Goal: Task Accomplishment & Management: Use online tool/utility

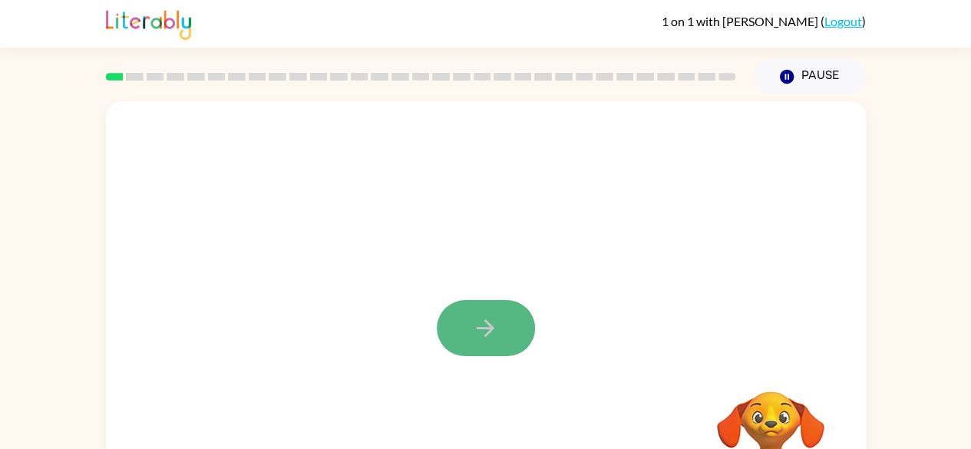
click at [463, 350] on button "button" at bounding box center [486, 328] width 98 height 56
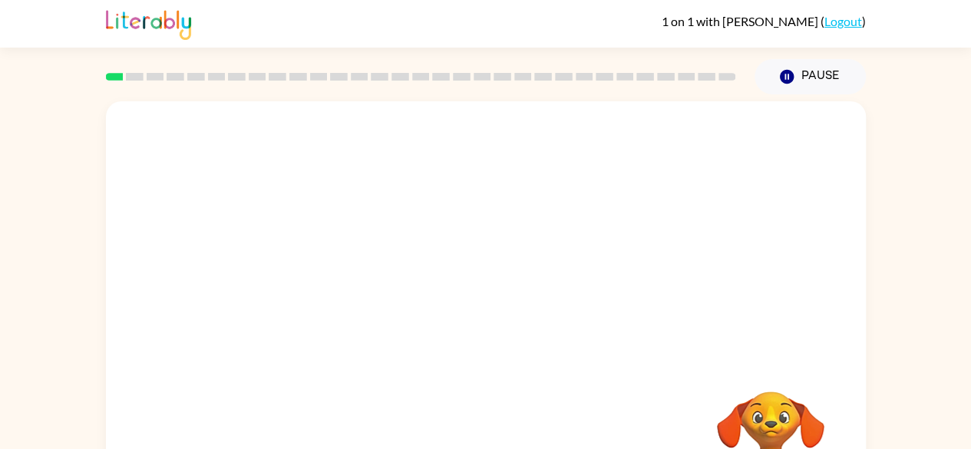
click at [581, 290] on div at bounding box center [486, 230] width 760 height 258
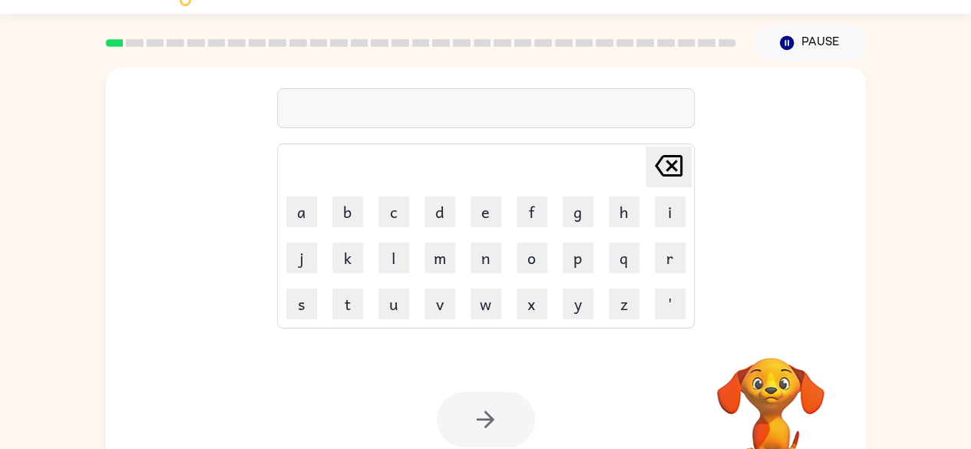
scroll to position [91, 0]
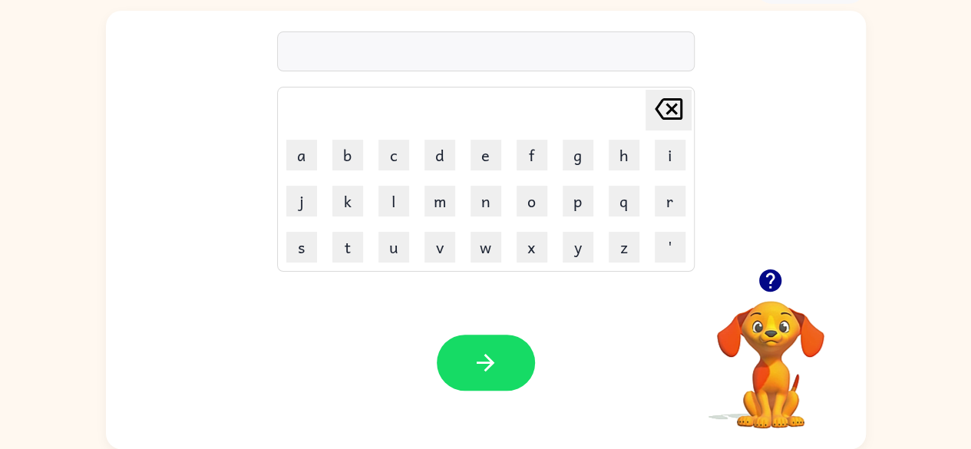
click at [771, 355] on video "Your browser must support playing .mp4 files to use Literably. Please try using…" at bounding box center [771, 354] width 154 height 154
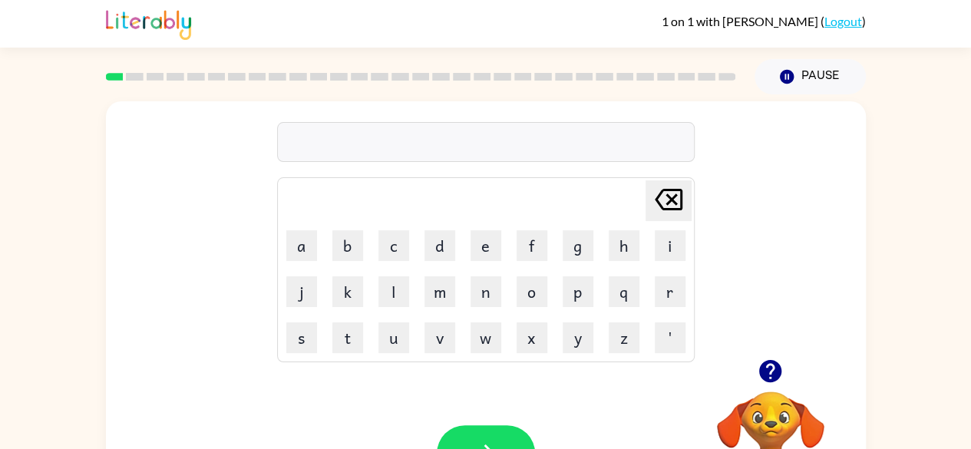
scroll to position [8, 0]
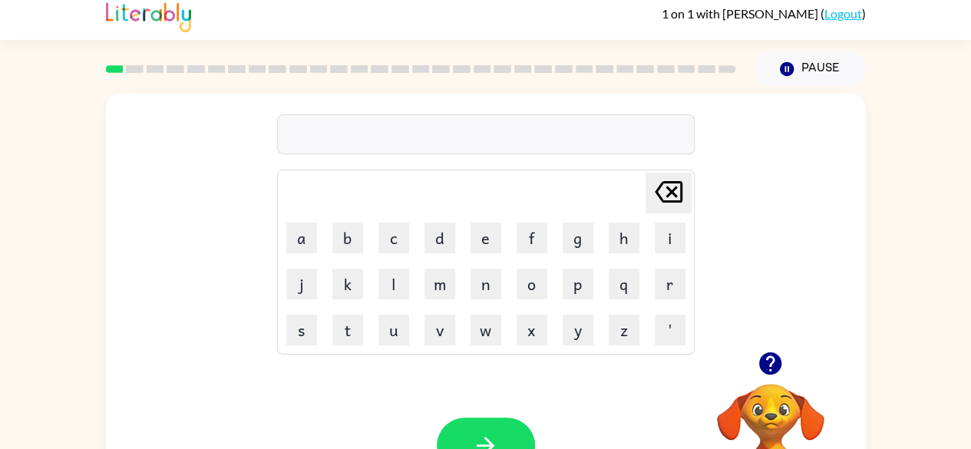
click at [783, 416] on video "Your browser must support playing .mp4 files to use Literably. Please try using…" at bounding box center [771, 437] width 154 height 154
click at [792, 425] on video "Your browser must support playing .mp4 files to use Literably. Please try using…" at bounding box center [771, 437] width 154 height 154
click at [620, 288] on button "q" at bounding box center [624, 284] width 31 height 31
click at [666, 198] on icon "[PERSON_NAME] last character input" at bounding box center [668, 192] width 37 height 37
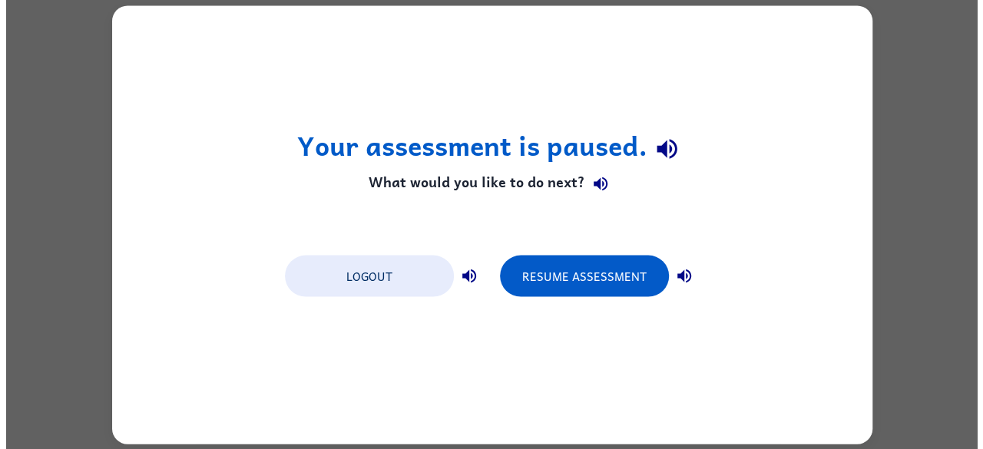
scroll to position [0, 0]
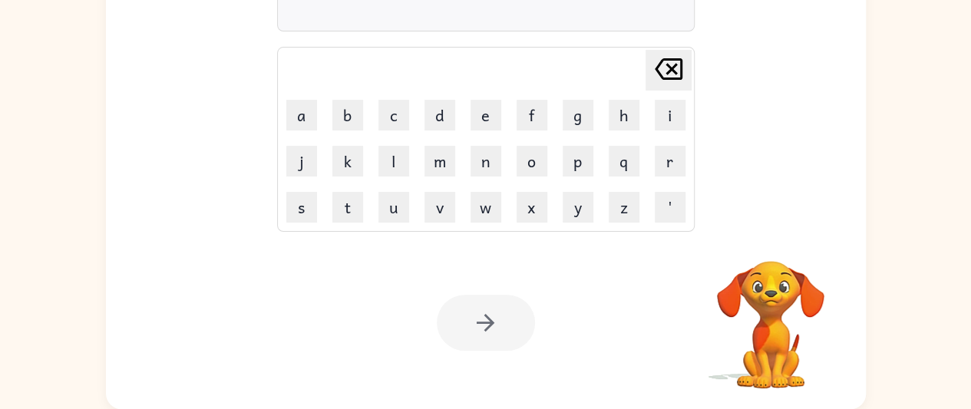
scroll to position [130, 0]
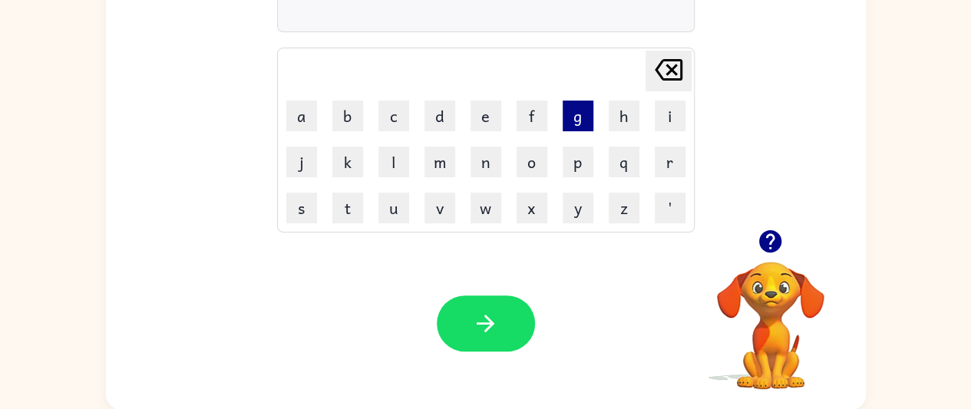
click at [577, 121] on button "g" at bounding box center [578, 116] width 31 height 31
click at [303, 112] on button "a" at bounding box center [301, 116] width 31 height 31
click at [574, 167] on button "p" at bounding box center [578, 162] width 31 height 31
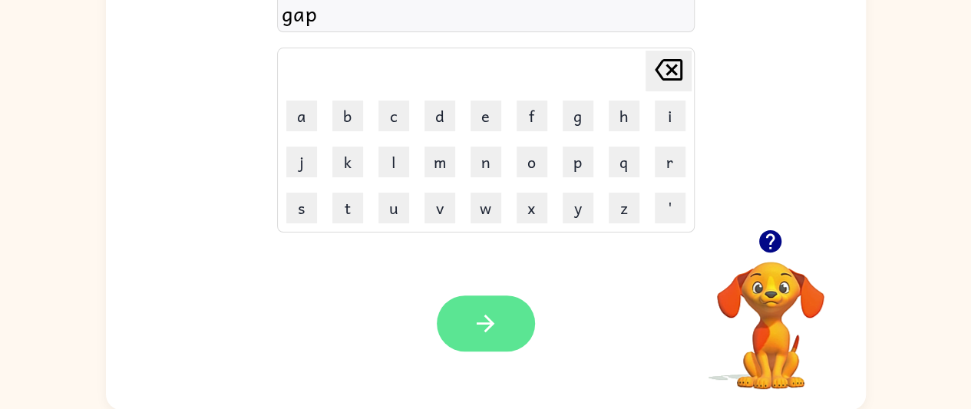
click at [491, 320] on icon "button" at bounding box center [485, 323] width 27 height 27
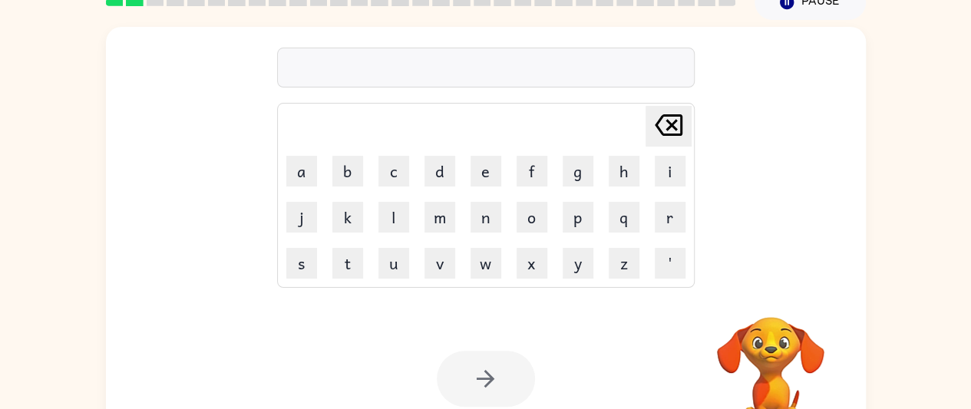
scroll to position [78, 0]
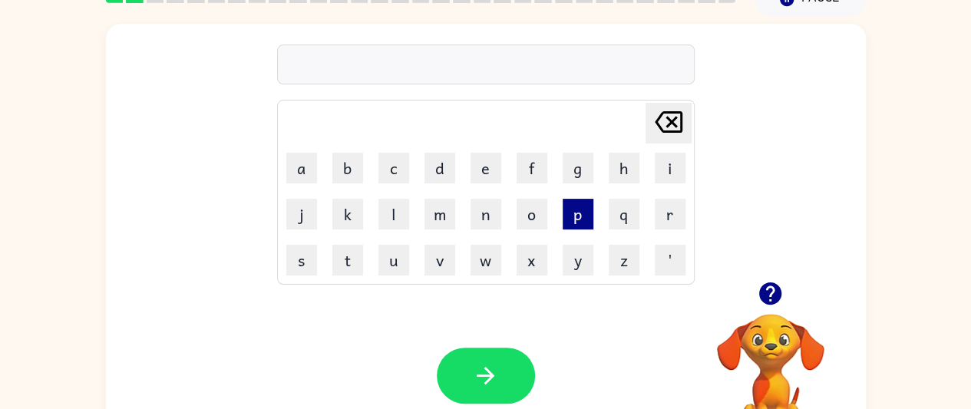
click at [572, 221] on button "p" at bounding box center [578, 214] width 31 height 31
type button "p"
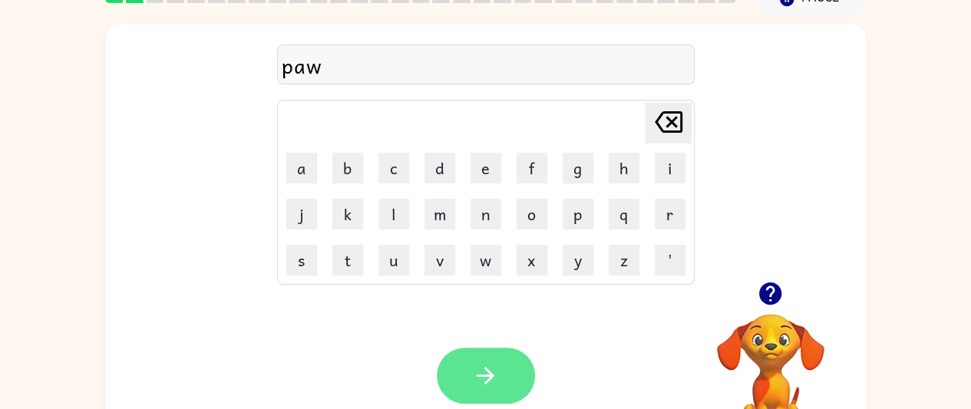
click at [493, 380] on icon "button" at bounding box center [485, 375] width 27 height 27
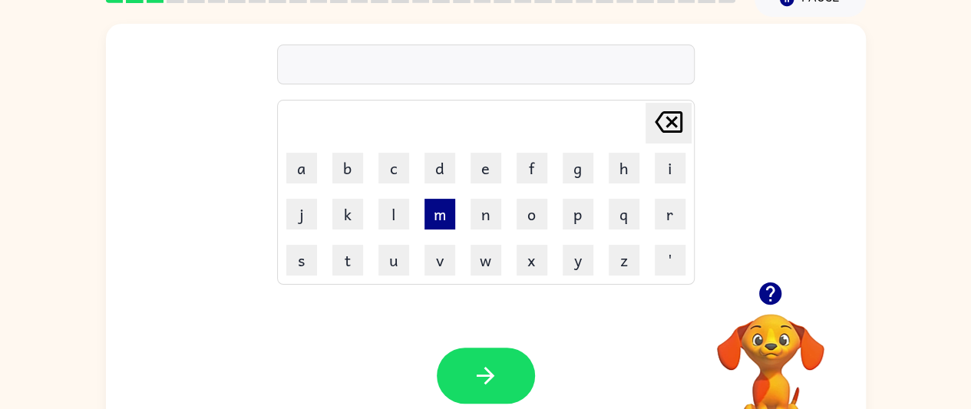
click at [435, 219] on button "m" at bounding box center [440, 214] width 31 height 31
click at [398, 260] on button "u" at bounding box center [394, 260] width 31 height 31
click at [434, 164] on button "d" at bounding box center [440, 168] width 31 height 31
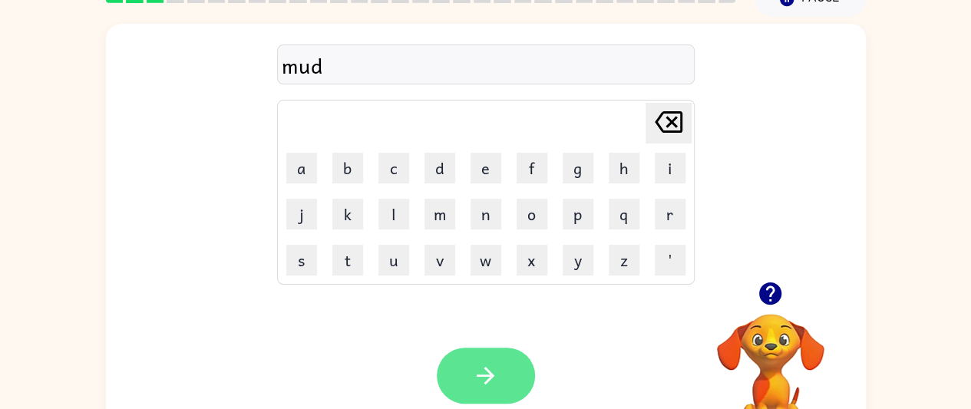
click at [494, 371] on icon "button" at bounding box center [485, 375] width 27 height 27
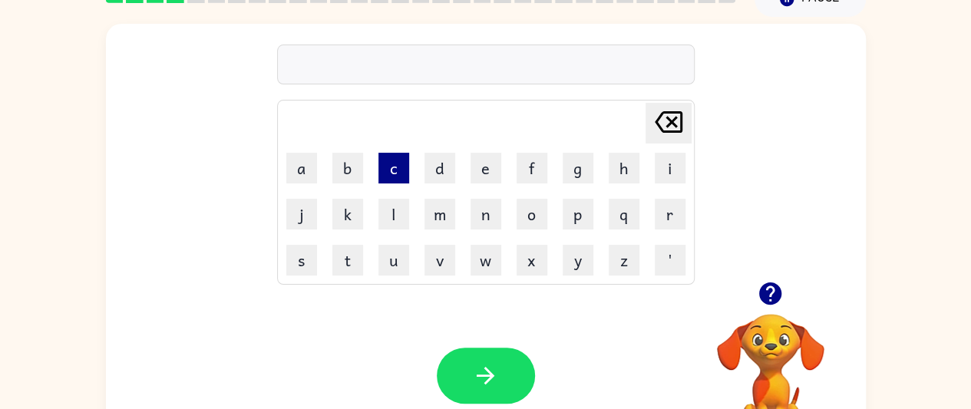
click at [392, 170] on button "c" at bounding box center [394, 168] width 31 height 31
click at [659, 215] on button "r" at bounding box center [670, 214] width 31 height 31
click at [531, 211] on button "o" at bounding box center [532, 214] width 31 height 31
click at [580, 215] on button "p" at bounding box center [578, 214] width 31 height 31
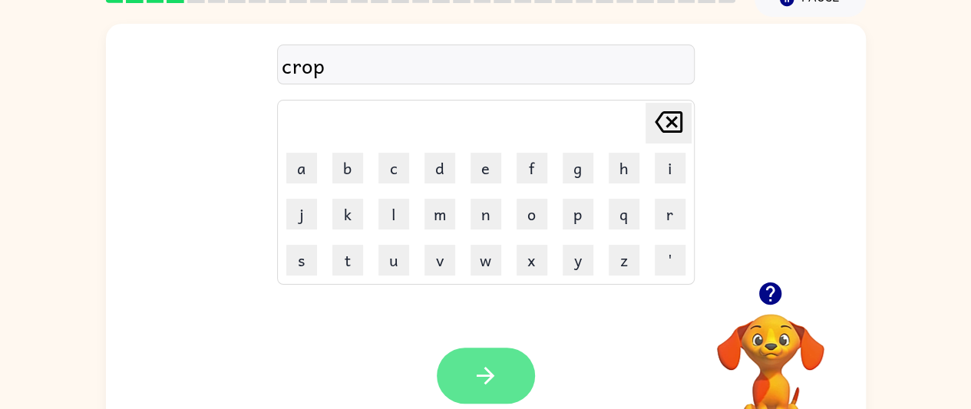
click at [488, 370] on icon "button" at bounding box center [486, 376] width 18 height 18
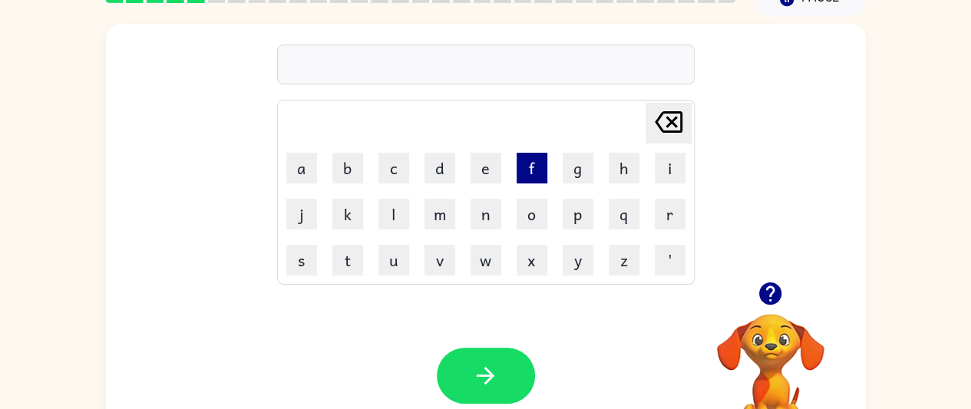
click at [531, 183] on button "f" at bounding box center [532, 168] width 31 height 31
click at [387, 211] on button "l" at bounding box center [394, 214] width 31 height 31
click at [675, 170] on button "i" at bounding box center [670, 168] width 31 height 31
click at [396, 169] on button "c" at bounding box center [394, 168] width 31 height 31
click at [345, 212] on button "k" at bounding box center [347, 214] width 31 height 31
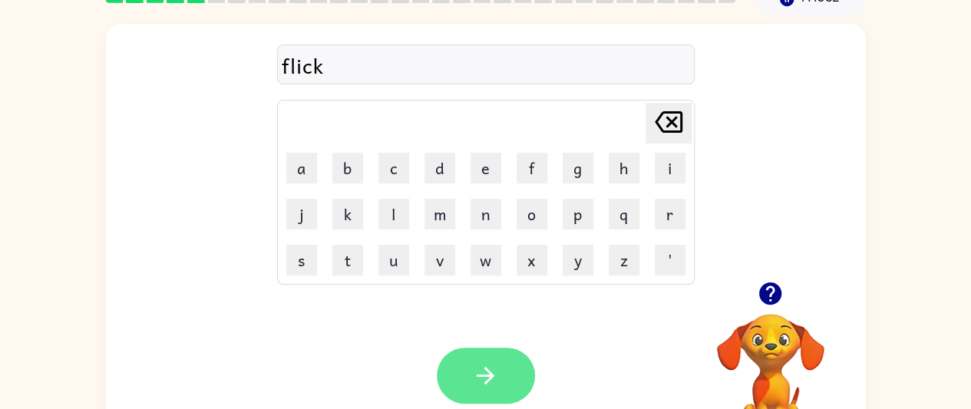
click at [487, 372] on icon "button" at bounding box center [485, 375] width 27 height 27
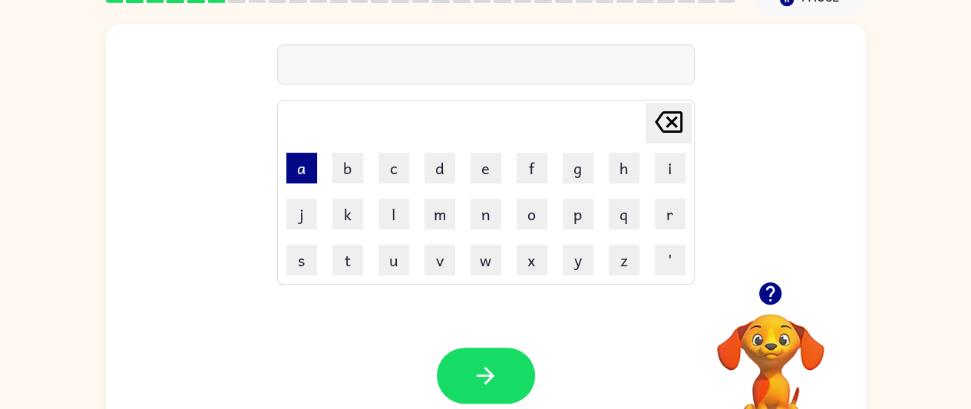
click at [303, 170] on button "a" at bounding box center [301, 168] width 31 height 31
click at [666, 213] on button "r" at bounding box center [670, 214] width 31 height 31
click at [442, 212] on button "m" at bounding box center [440, 214] width 31 height 31
click at [666, 128] on icon "[PERSON_NAME] last character input" at bounding box center [668, 122] width 37 height 37
click at [670, 124] on icon "[PERSON_NAME] last character input" at bounding box center [668, 122] width 37 height 37
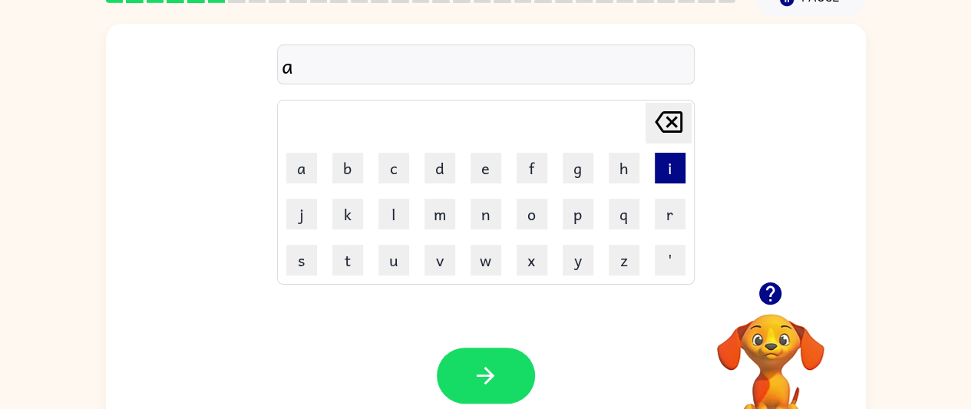
click at [663, 164] on button "i" at bounding box center [670, 168] width 31 height 31
click at [442, 213] on button "m" at bounding box center [440, 214] width 31 height 31
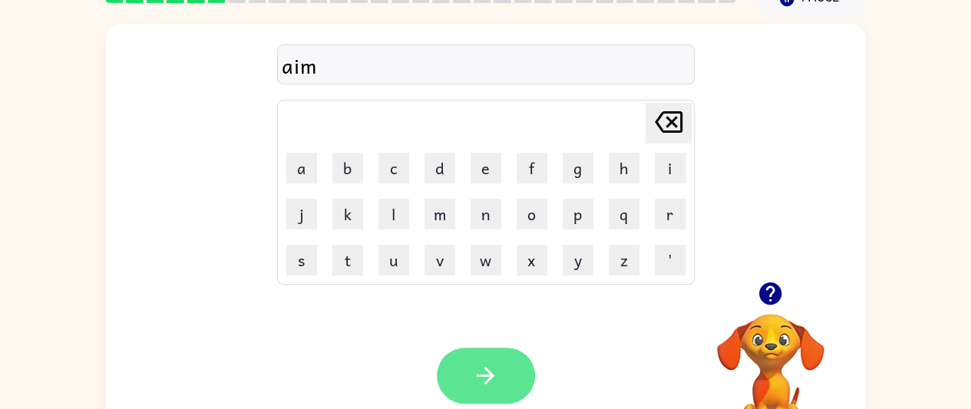
click at [494, 361] on button "button" at bounding box center [486, 376] width 98 height 56
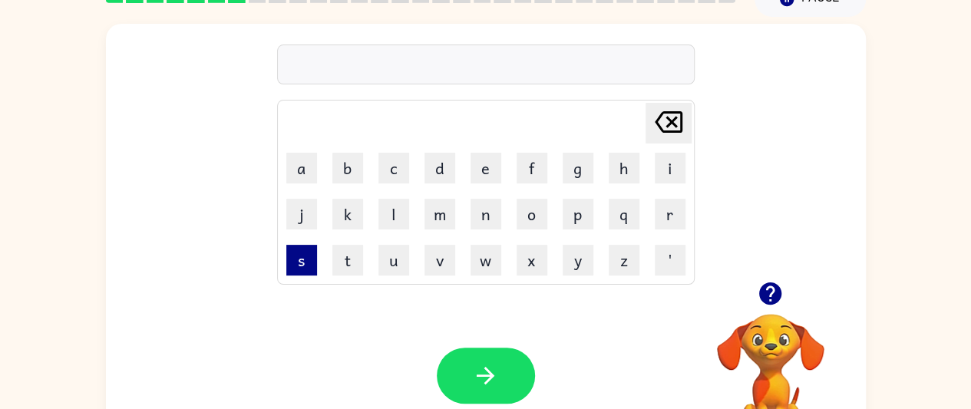
click at [306, 263] on button "s" at bounding box center [301, 260] width 31 height 31
click at [665, 211] on button "r" at bounding box center [670, 214] width 31 height 31
click at [663, 164] on button "i" at bounding box center [670, 168] width 31 height 31
click at [345, 169] on button "b" at bounding box center [347, 168] width 31 height 31
click at [482, 167] on button "e" at bounding box center [486, 168] width 31 height 31
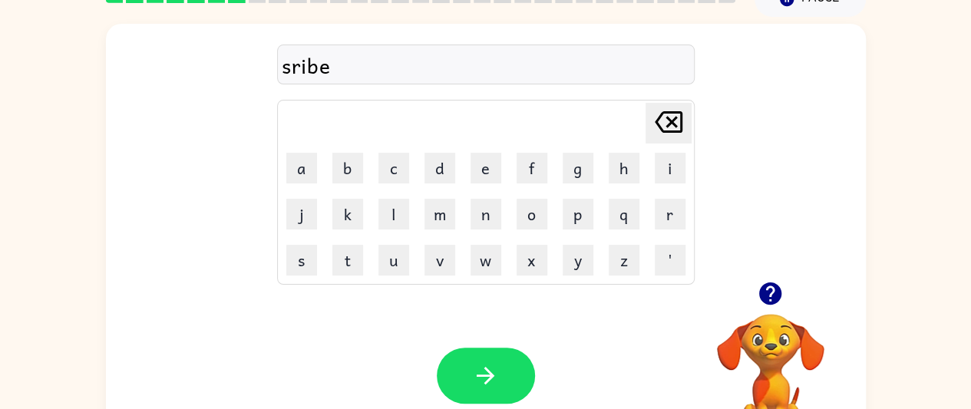
click at [296, 60] on div "sribe" at bounding box center [486, 65] width 408 height 32
click at [292, 73] on div "sribe" at bounding box center [486, 65] width 408 height 32
click at [677, 126] on icon "[PERSON_NAME] last character input" at bounding box center [668, 122] width 37 height 37
click at [665, 128] on icon "[PERSON_NAME] last character input" at bounding box center [668, 122] width 37 height 37
click at [665, 119] on icon "[PERSON_NAME] last character input" at bounding box center [668, 122] width 37 height 37
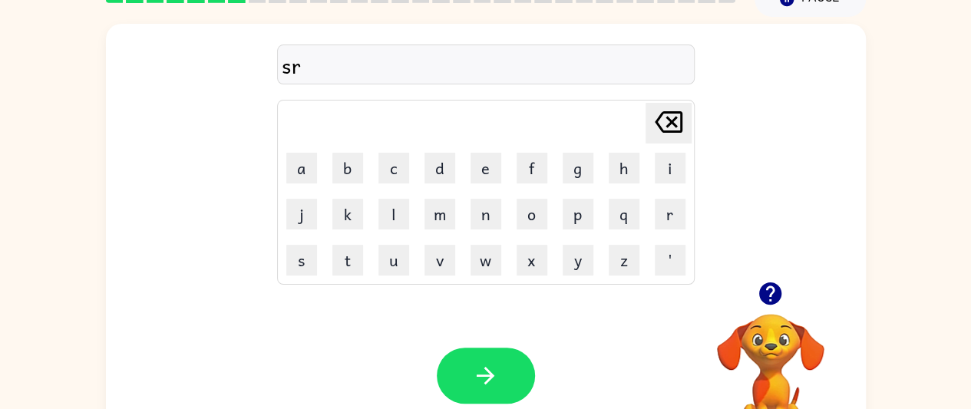
click at [661, 123] on icon "[PERSON_NAME] last character input" at bounding box center [668, 122] width 37 height 37
click at [395, 170] on button "c" at bounding box center [394, 168] width 31 height 31
click at [666, 212] on button "r" at bounding box center [670, 214] width 31 height 31
click at [670, 169] on button "i" at bounding box center [670, 168] width 31 height 31
click at [347, 170] on button "b" at bounding box center [347, 168] width 31 height 31
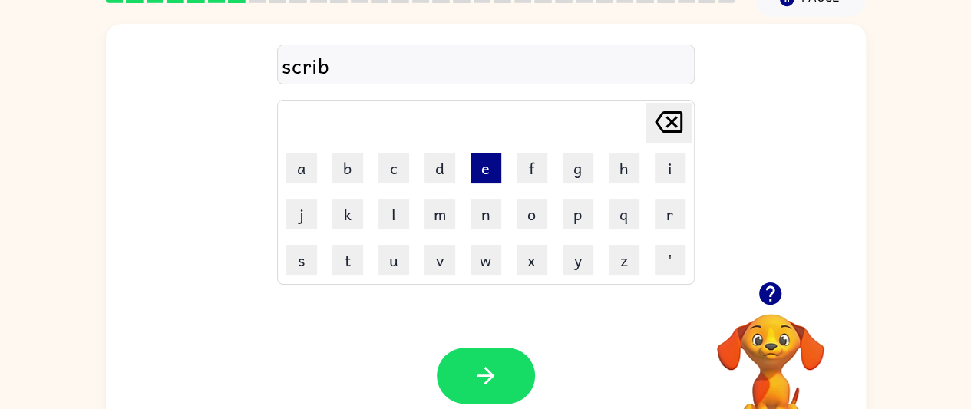
click at [474, 169] on button "e" at bounding box center [486, 168] width 31 height 31
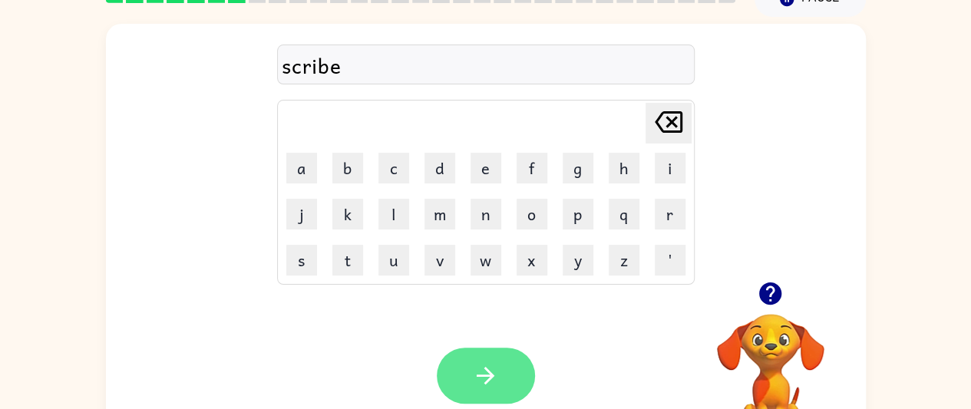
click at [512, 373] on button "button" at bounding box center [486, 376] width 98 height 56
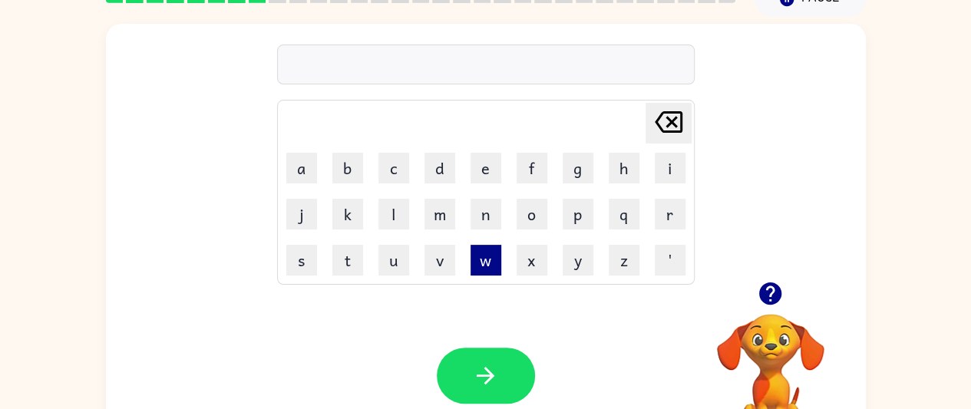
click at [491, 264] on button "w" at bounding box center [486, 260] width 31 height 31
click at [669, 167] on button "i" at bounding box center [670, 168] width 31 height 31
click at [305, 256] on button "s" at bounding box center [301, 260] width 31 height 31
click at [623, 169] on button "h" at bounding box center [624, 168] width 31 height 31
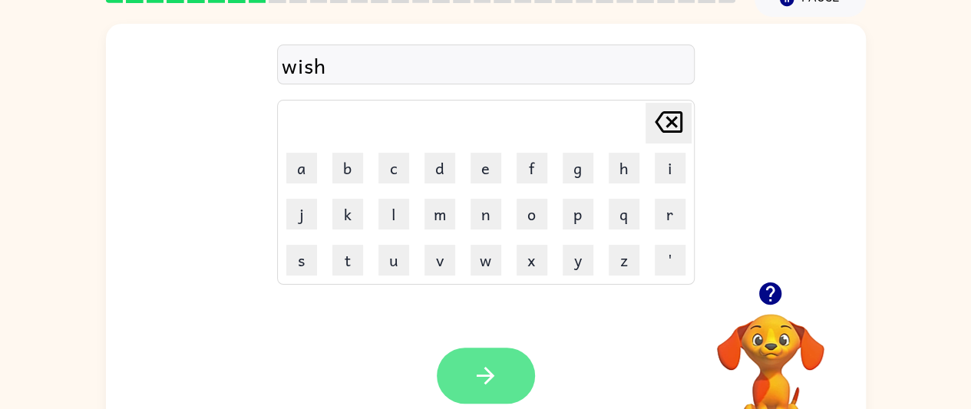
click at [493, 377] on icon "button" at bounding box center [485, 375] width 27 height 27
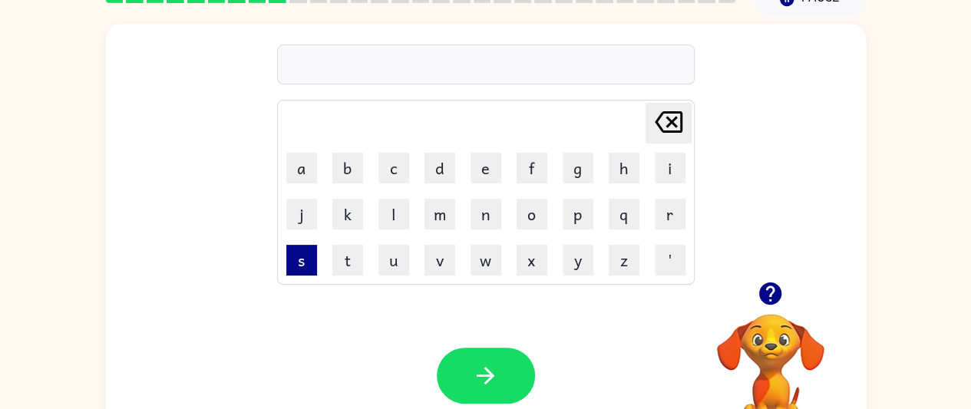
click at [304, 257] on button "s" at bounding box center [301, 260] width 31 height 31
click at [670, 124] on icon at bounding box center [669, 121] width 28 height 21
click at [392, 170] on button "c" at bounding box center [394, 168] width 31 height 31
click at [677, 120] on icon "[PERSON_NAME] last character input" at bounding box center [668, 122] width 37 height 37
click at [392, 170] on button "c" at bounding box center [394, 168] width 31 height 31
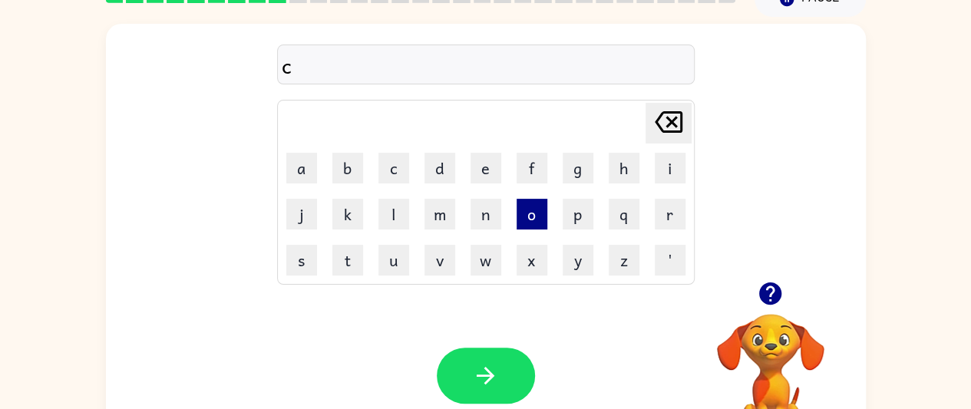
click at [531, 213] on button "o" at bounding box center [532, 214] width 31 height 31
click at [670, 168] on button "i" at bounding box center [670, 168] width 31 height 31
click at [391, 211] on button "l" at bounding box center [394, 214] width 31 height 31
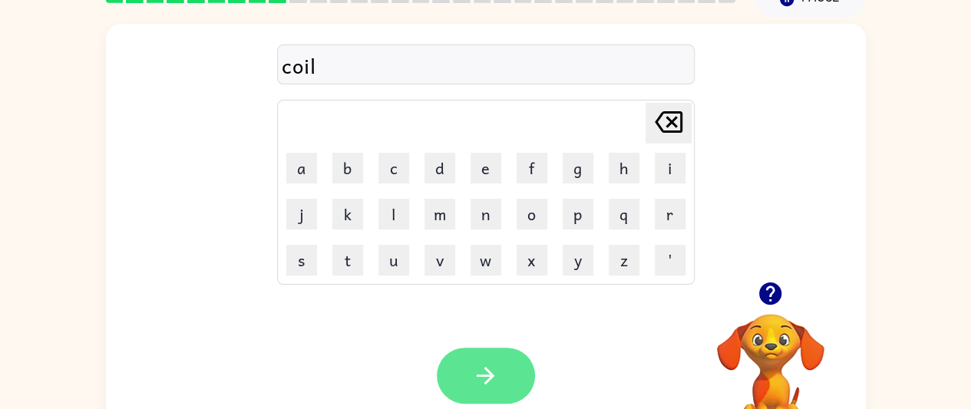
click at [486, 377] on icon "button" at bounding box center [485, 375] width 27 height 27
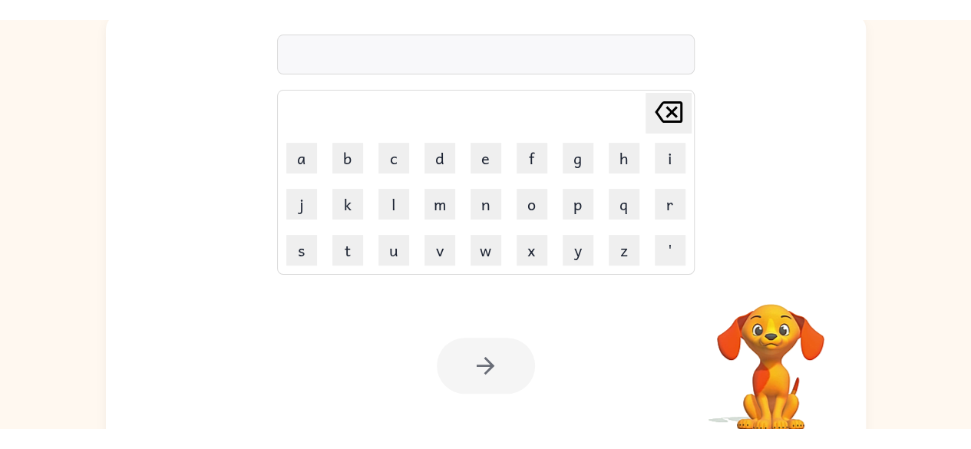
scroll to position [90, 0]
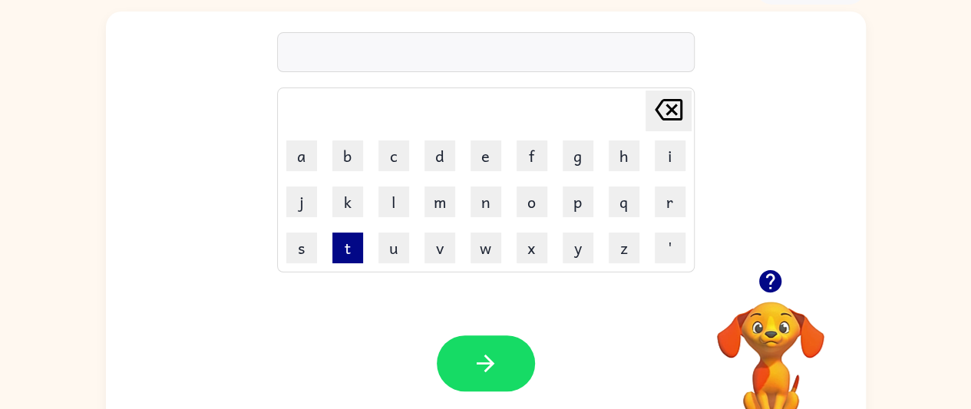
click at [352, 241] on button "t" at bounding box center [347, 248] width 31 height 31
click at [613, 157] on button "h" at bounding box center [624, 156] width 31 height 31
click at [655, 156] on button "i" at bounding box center [670, 156] width 31 height 31
click at [484, 199] on button "n" at bounding box center [486, 202] width 31 height 31
click at [576, 157] on button "g" at bounding box center [578, 156] width 31 height 31
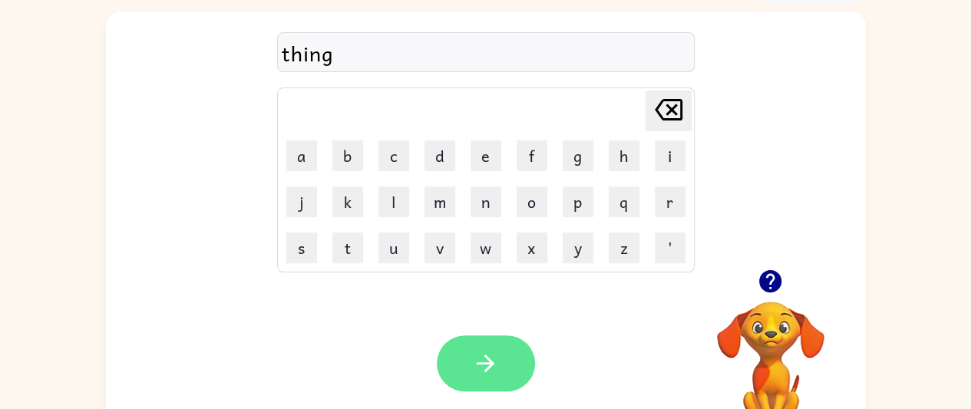
click at [490, 362] on icon "button" at bounding box center [486, 364] width 18 height 18
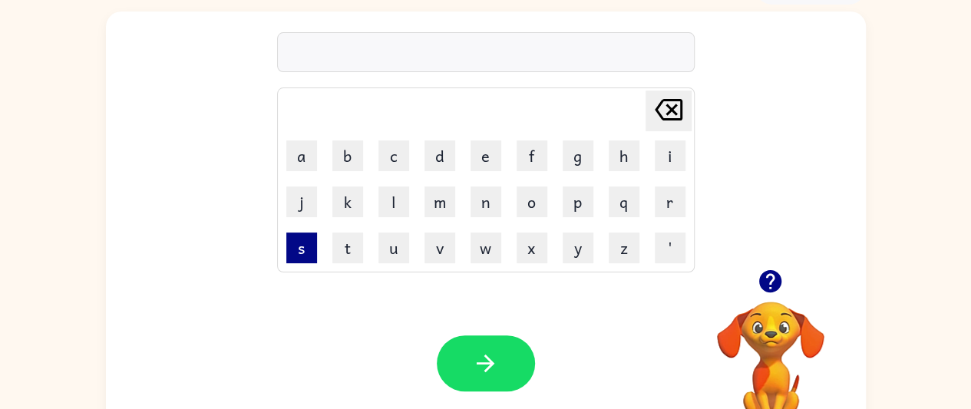
click at [303, 253] on button "s" at bounding box center [301, 248] width 31 height 31
click at [447, 210] on button "m" at bounding box center [440, 202] width 31 height 31
click at [535, 204] on button "o" at bounding box center [532, 202] width 31 height 31
click at [346, 198] on button "k" at bounding box center [347, 202] width 31 height 31
click at [485, 156] on button "e" at bounding box center [486, 156] width 31 height 31
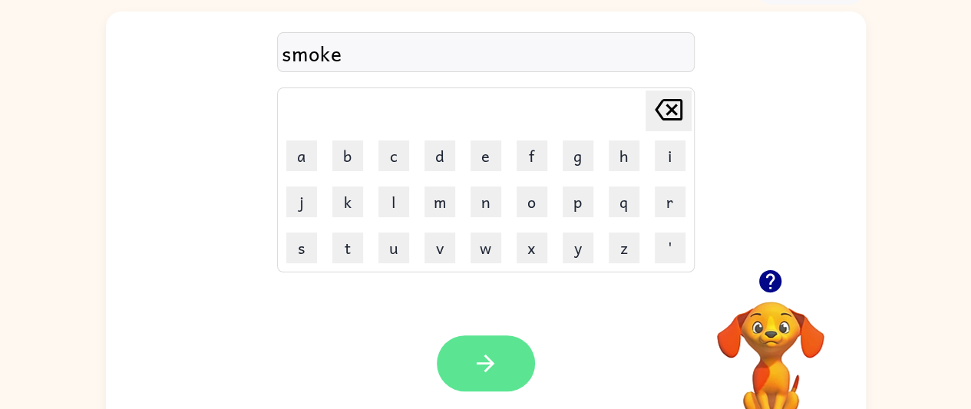
click at [496, 360] on icon "button" at bounding box center [485, 363] width 27 height 27
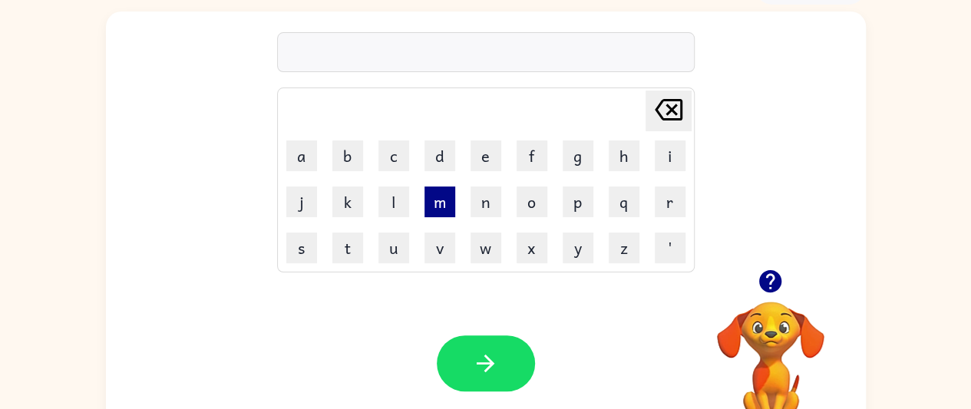
click at [433, 201] on button "m" at bounding box center [440, 202] width 31 height 31
click at [671, 156] on button "i" at bounding box center [670, 156] width 31 height 31
click at [303, 253] on button "s" at bounding box center [301, 248] width 31 height 31
click at [346, 246] on button "t" at bounding box center [347, 248] width 31 height 31
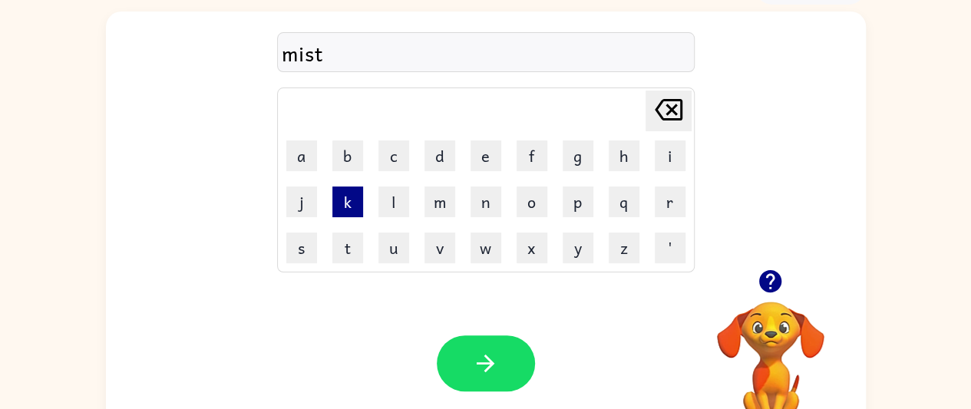
click at [359, 197] on button "k" at bounding box center [347, 202] width 31 height 31
click at [301, 157] on button "a" at bounding box center [301, 156] width 31 height 31
click at [488, 156] on button "e" at bounding box center [486, 156] width 31 height 31
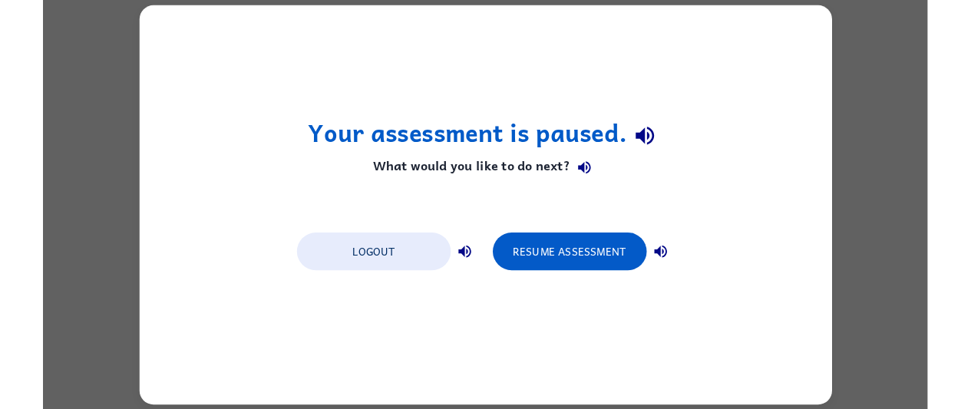
scroll to position [0, 0]
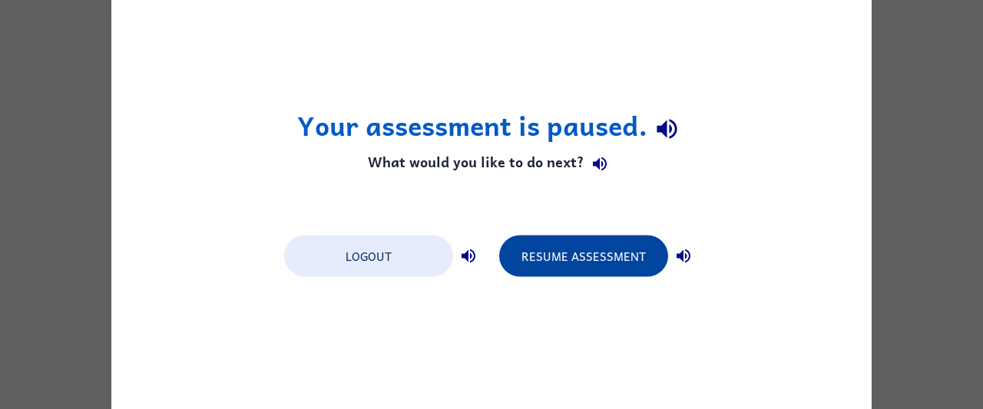
click at [568, 253] on button "Resume Assessment" at bounding box center [583, 255] width 169 height 41
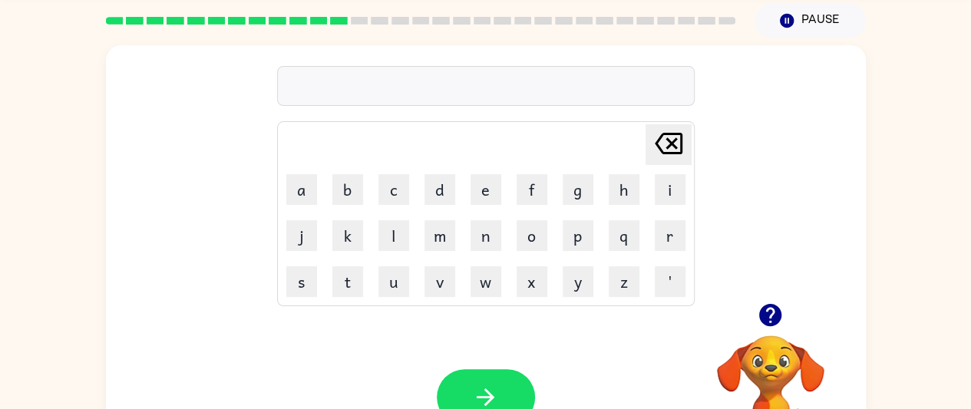
scroll to position [57, 0]
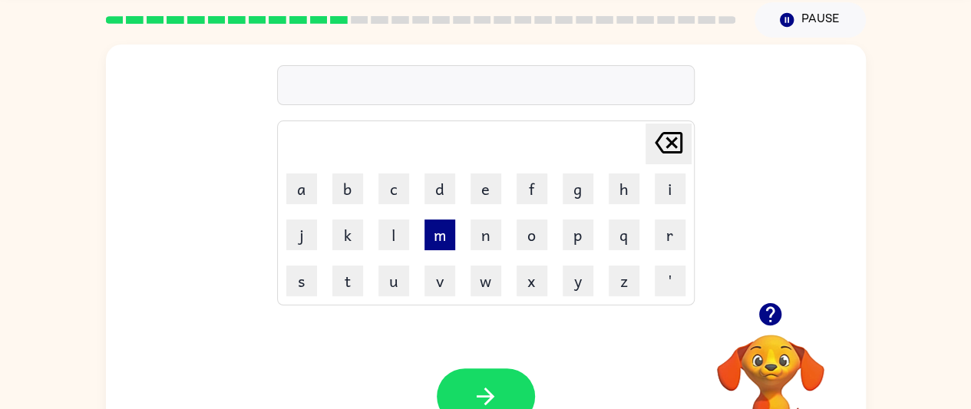
click at [435, 239] on button "m" at bounding box center [440, 235] width 31 height 31
click at [670, 187] on button "i" at bounding box center [670, 189] width 31 height 31
click at [301, 280] on button "s" at bounding box center [301, 281] width 31 height 31
click at [303, 280] on button "s" at bounding box center [301, 281] width 31 height 31
click at [349, 289] on button "t" at bounding box center [347, 281] width 31 height 31
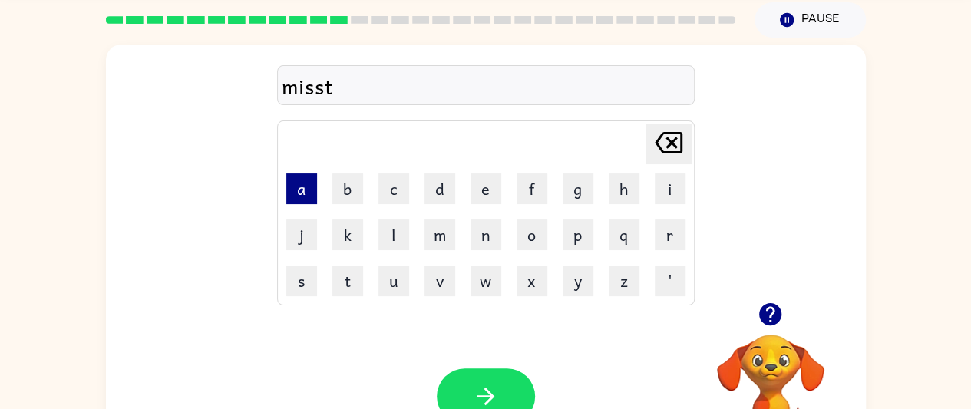
click at [305, 185] on button "a" at bounding box center [301, 189] width 31 height 31
click at [404, 294] on button "u" at bounding box center [394, 281] width 31 height 31
click at [349, 238] on button "k" at bounding box center [347, 235] width 31 height 31
click at [667, 144] on icon "[PERSON_NAME] last character input" at bounding box center [668, 142] width 37 height 37
click at [665, 142] on icon "[PERSON_NAME] last character input" at bounding box center [668, 142] width 37 height 37
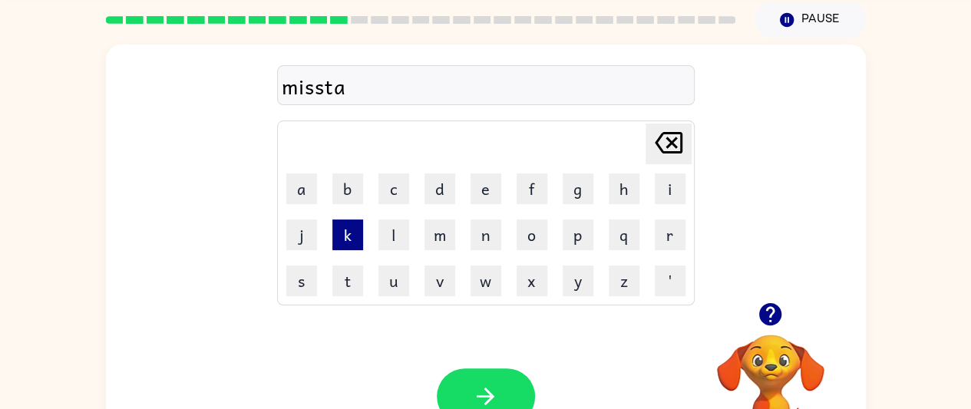
click at [349, 239] on button "k" at bounding box center [347, 235] width 31 height 31
click at [484, 193] on button "e" at bounding box center [486, 189] width 31 height 31
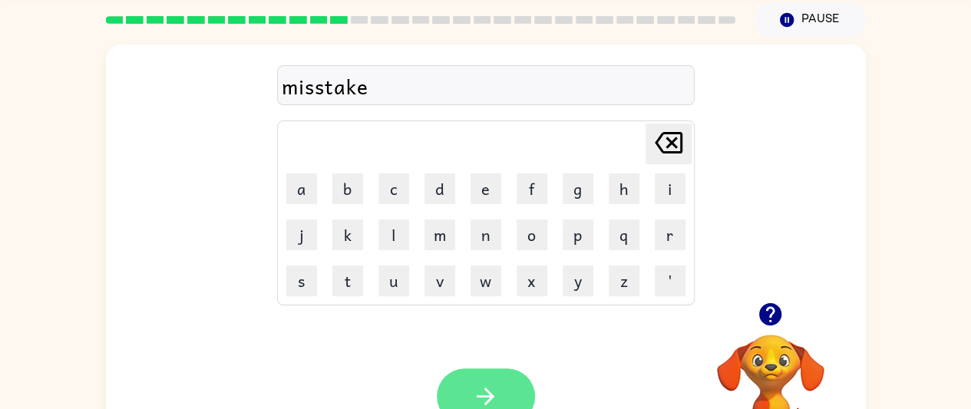
click at [509, 388] on button "button" at bounding box center [486, 397] width 98 height 56
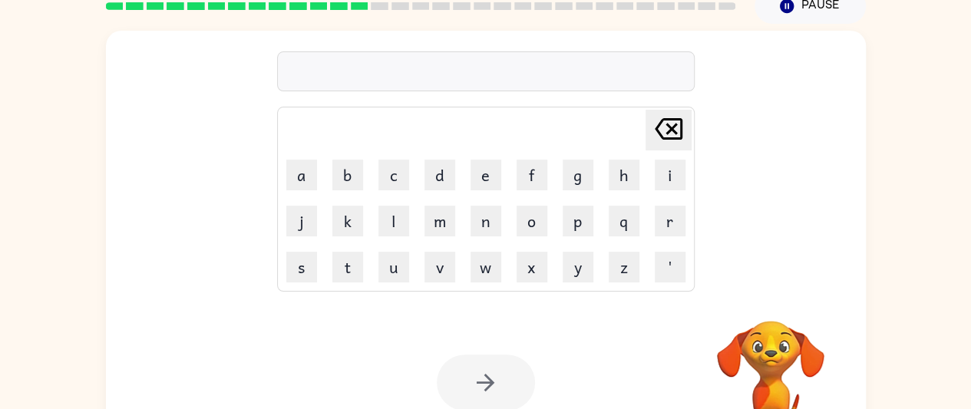
scroll to position [72, 0]
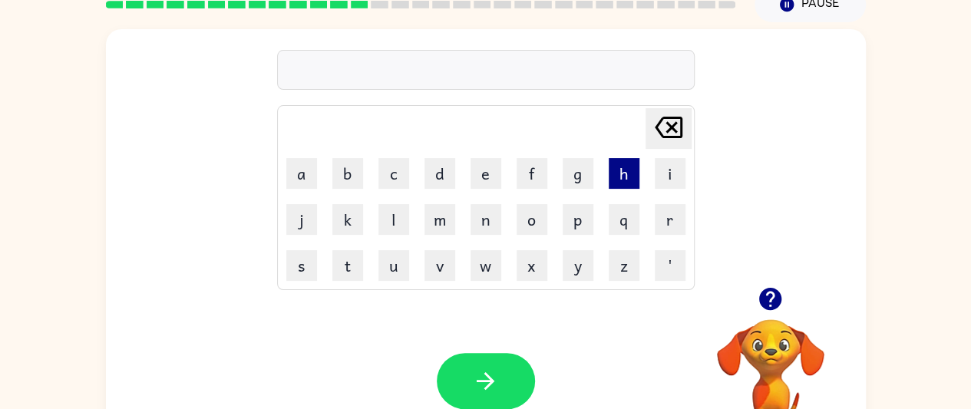
click at [622, 183] on button "h" at bounding box center [624, 173] width 31 height 31
click at [663, 170] on button "i" at bounding box center [670, 173] width 31 height 31
click at [811, 183] on div "hi [PERSON_NAME] last character input a b c d e f g h i j k l m n o p q r s t u…" at bounding box center [486, 158] width 760 height 258
click at [667, 128] on icon "[PERSON_NAME] last character input" at bounding box center [668, 127] width 37 height 37
click at [671, 183] on button "i" at bounding box center [670, 173] width 31 height 31
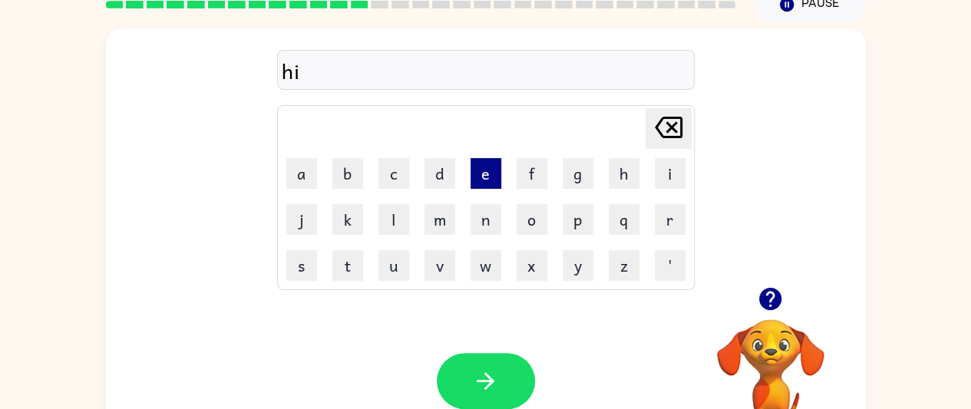
click at [484, 172] on button "e" at bounding box center [486, 173] width 31 height 31
click at [583, 211] on button "p" at bounding box center [578, 219] width 31 height 31
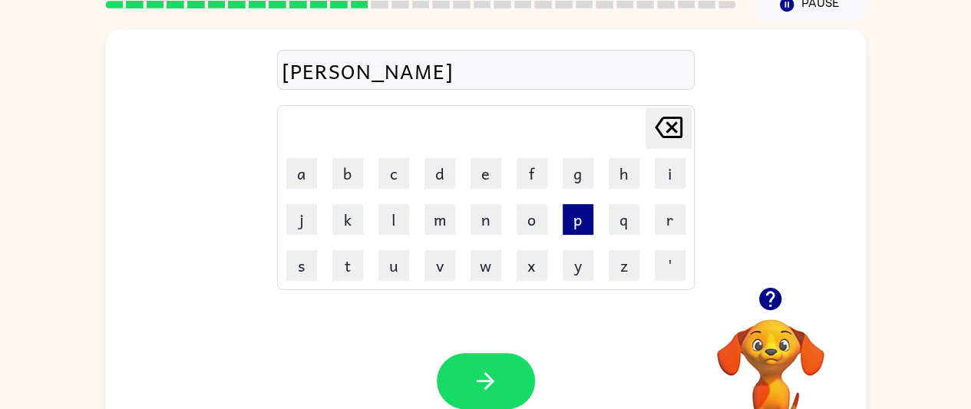
click at [673, 128] on icon at bounding box center [669, 127] width 28 height 21
click at [672, 127] on icon at bounding box center [669, 127] width 28 height 21
click at [669, 128] on icon at bounding box center [669, 127] width 28 height 21
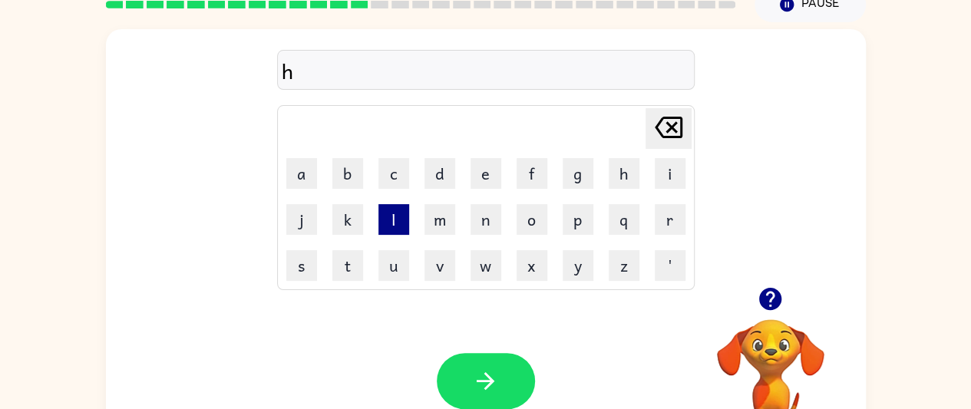
click at [390, 224] on button "l" at bounding box center [394, 219] width 31 height 31
click at [485, 170] on button "e" at bounding box center [486, 173] width 31 height 31
click at [576, 225] on button "p" at bounding box center [578, 219] width 31 height 31
click at [668, 128] on icon at bounding box center [669, 127] width 28 height 21
click at [659, 138] on icon "[PERSON_NAME] last character input" at bounding box center [668, 127] width 37 height 37
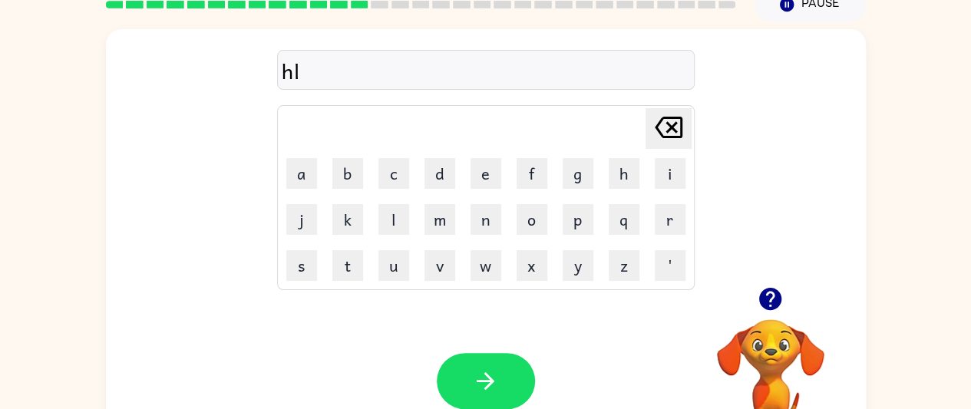
click at [673, 131] on icon "[PERSON_NAME] last character input" at bounding box center [668, 127] width 37 height 37
click at [488, 174] on button "e" at bounding box center [486, 173] width 31 height 31
click at [395, 222] on button "l" at bounding box center [394, 219] width 31 height 31
click at [568, 224] on button "p" at bounding box center [578, 219] width 31 height 31
click at [395, 224] on button "l" at bounding box center [394, 219] width 31 height 31
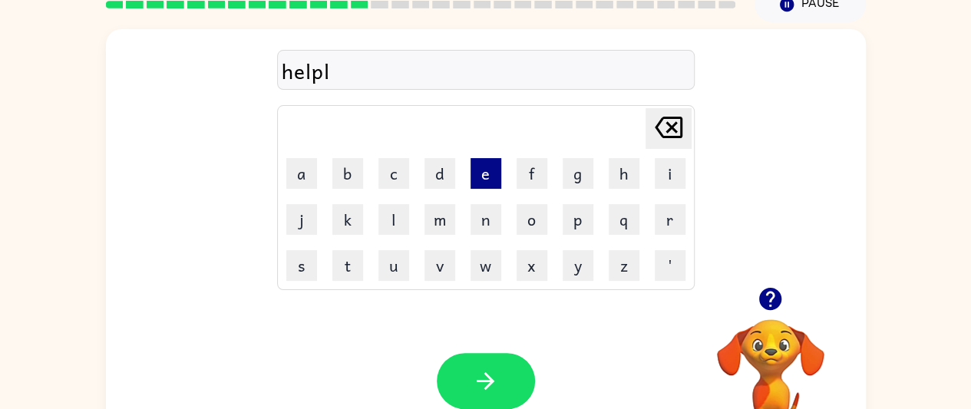
click at [480, 170] on button "e" at bounding box center [486, 173] width 31 height 31
click at [307, 260] on button "s" at bounding box center [301, 265] width 31 height 31
click at [301, 266] on button "s" at bounding box center [301, 265] width 31 height 31
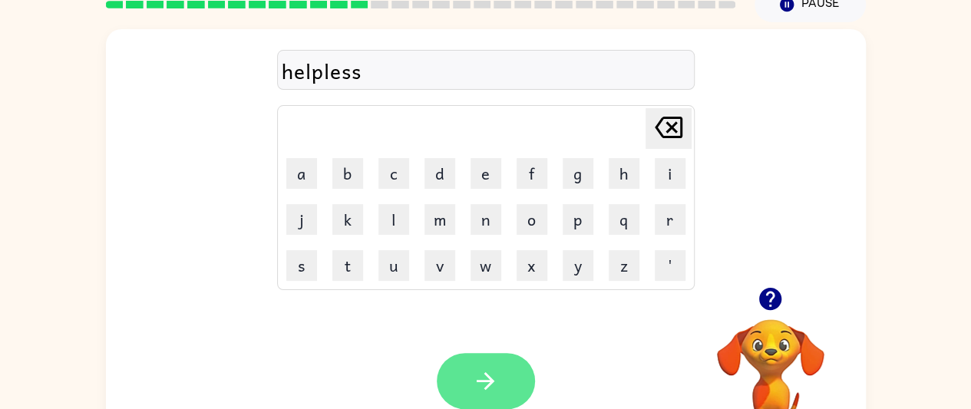
click at [499, 377] on button "button" at bounding box center [486, 381] width 98 height 56
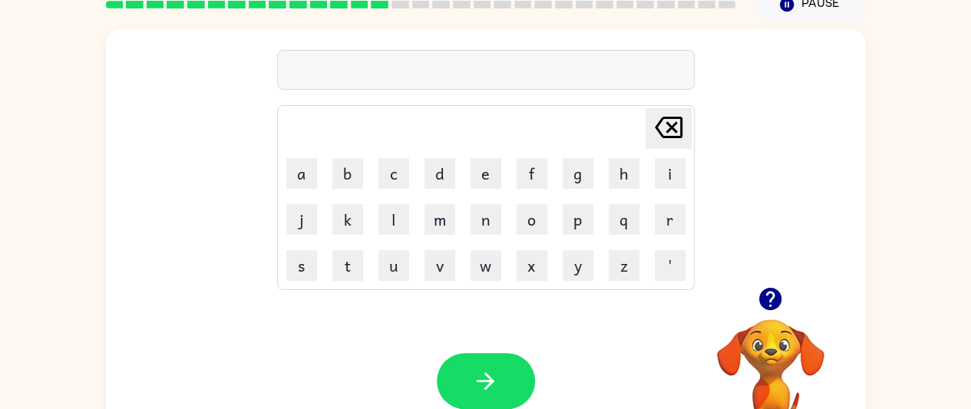
click at [307, 269] on button "s" at bounding box center [301, 265] width 31 height 31
click at [345, 267] on button "t" at bounding box center [347, 265] width 31 height 31
click at [398, 268] on button "u" at bounding box center [394, 265] width 31 height 31
click at [439, 170] on button "d" at bounding box center [440, 173] width 31 height 31
click at [392, 266] on button "u" at bounding box center [394, 265] width 31 height 31
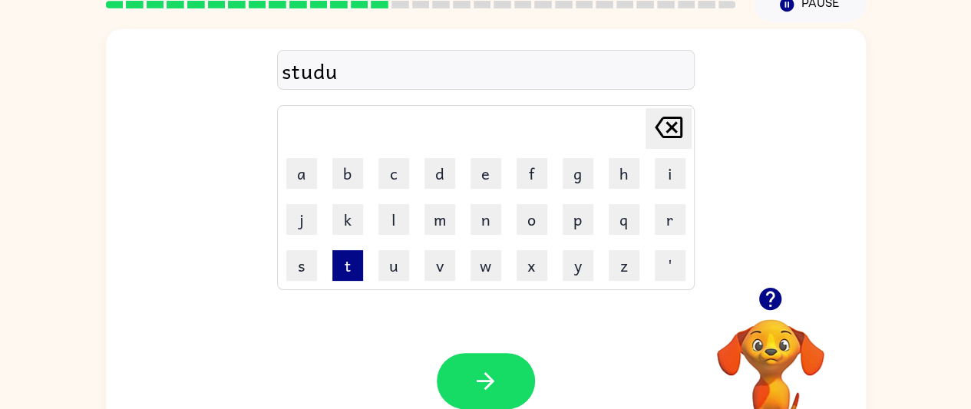
click at [355, 258] on button "t" at bounding box center [347, 265] width 31 height 31
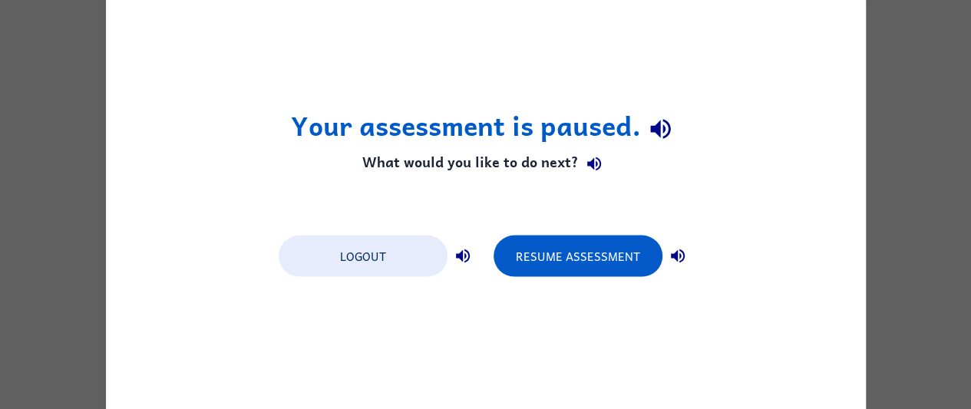
scroll to position [0, 0]
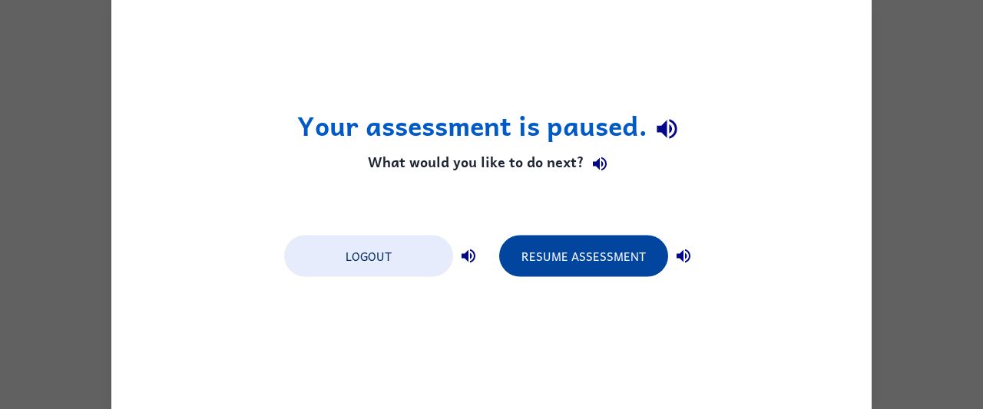
click at [591, 253] on button "Resume Assessment" at bounding box center [583, 255] width 169 height 41
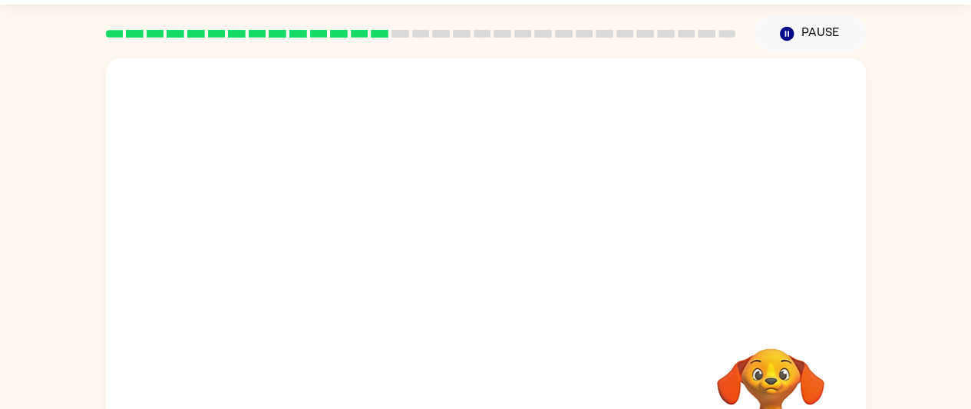
scroll to position [26, 0]
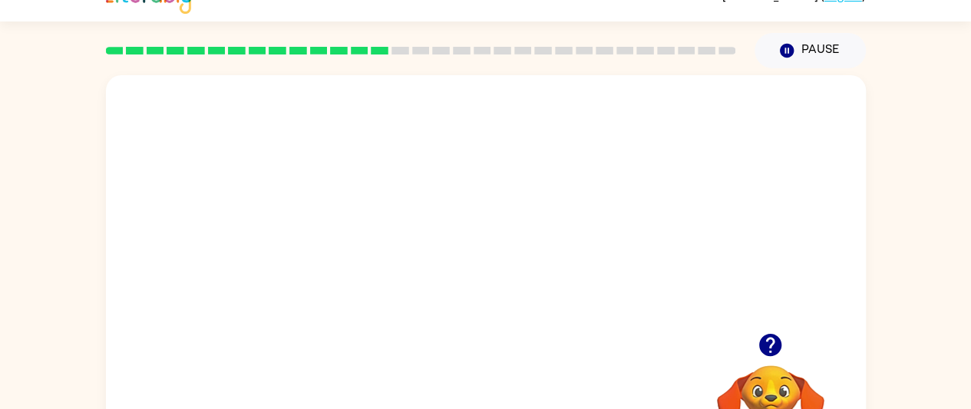
click at [441, 211] on video "Your browser must support playing .mp4 files to use Literably. Please try using…" at bounding box center [486, 204] width 760 height 258
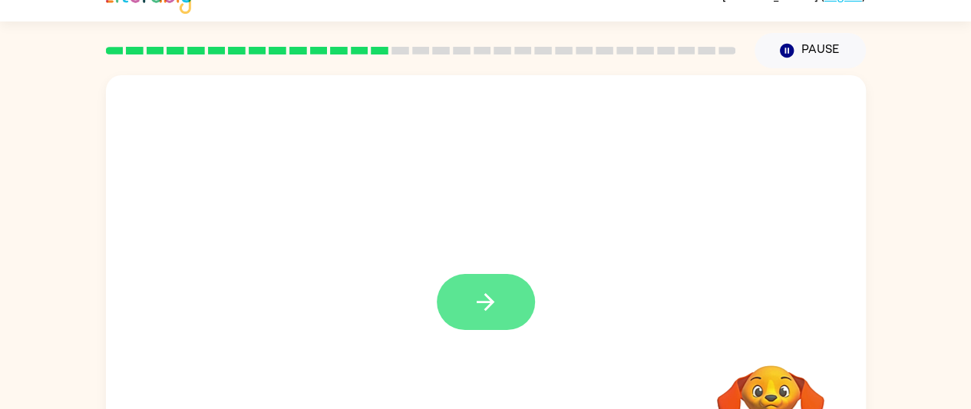
click at [499, 307] on button "button" at bounding box center [486, 302] width 98 height 56
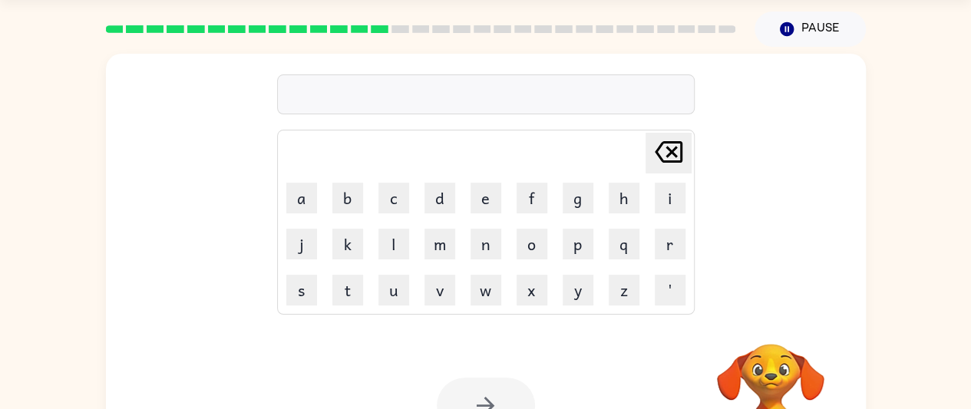
scroll to position [69, 0]
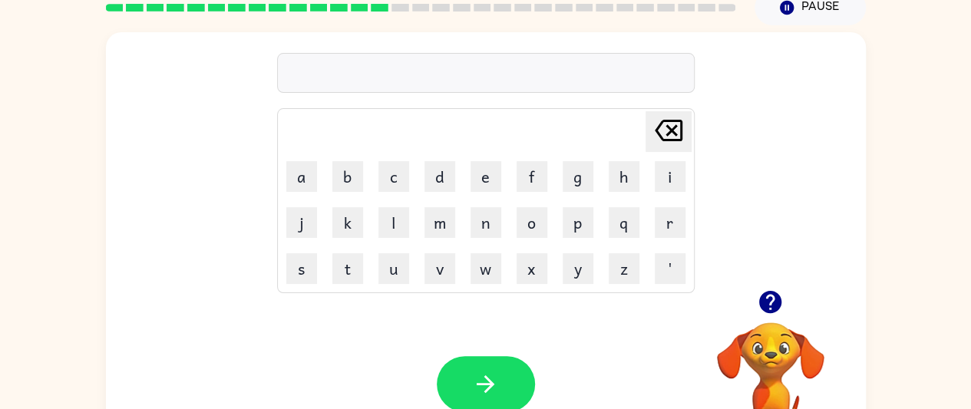
click at [304, 266] on button "s" at bounding box center [301, 268] width 31 height 31
click at [347, 266] on button "t" at bounding box center [347, 268] width 31 height 31
click at [444, 266] on button "v" at bounding box center [440, 268] width 31 height 31
click at [668, 128] on icon "[PERSON_NAME] last character input" at bounding box center [668, 130] width 37 height 37
click at [396, 275] on button "u" at bounding box center [394, 268] width 31 height 31
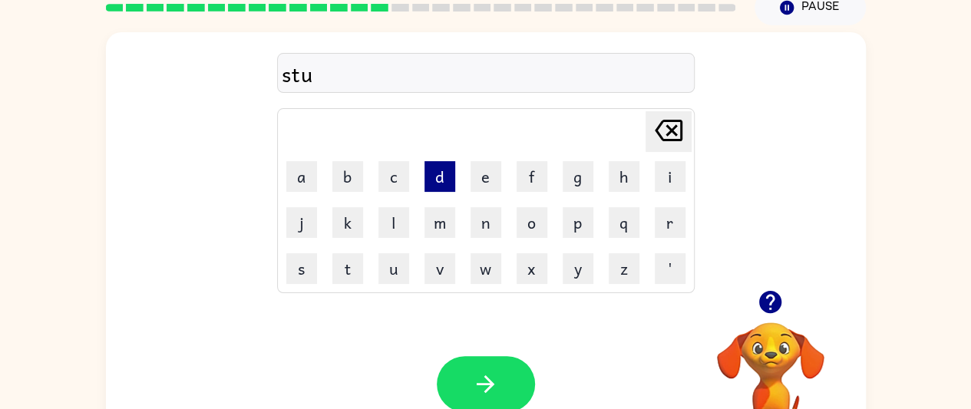
click at [443, 172] on button "d" at bounding box center [440, 176] width 31 height 31
click at [482, 170] on button "e" at bounding box center [486, 176] width 31 height 31
click at [347, 266] on button "t" at bounding box center [347, 268] width 31 height 31
click at [671, 128] on icon at bounding box center [669, 130] width 28 height 21
click at [484, 225] on button "n" at bounding box center [486, 222] width 31 height 31
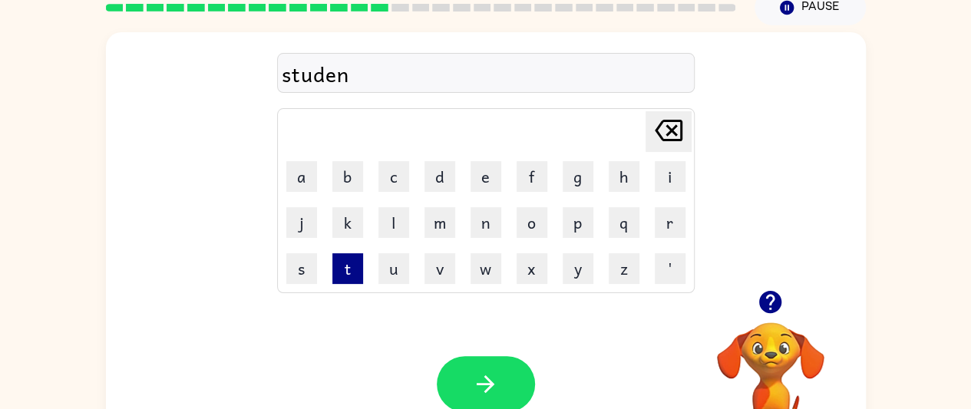
click at [350, 266] on button "t" at bounding box center [347, 268] width 31 height 31
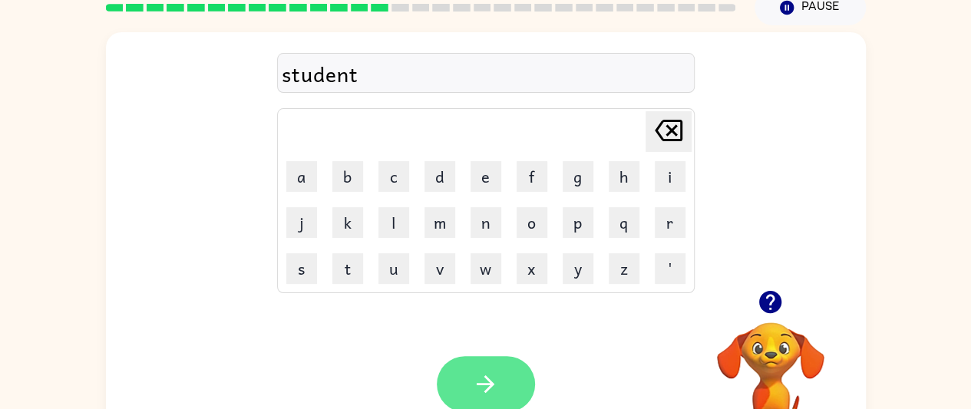
click at [501, 375] on button "button" at bounding box center [486, 384] width 98 height 56
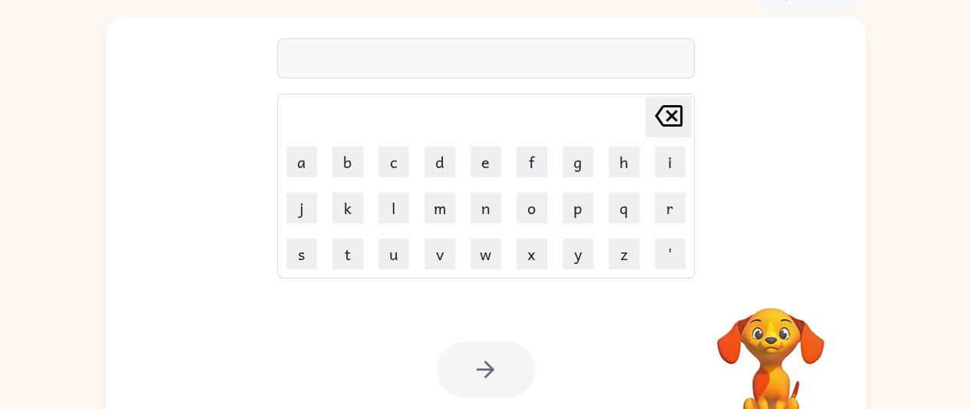
scroll to position [84, 0]
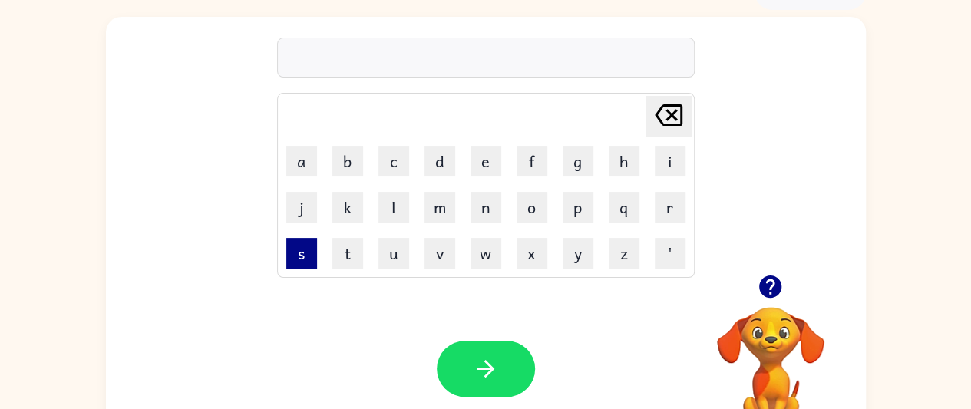
click at [304, 253] on button "s" at bounding box center [301, 253] width 31 height 31
click at [345, 253] on button "t" at bounding box center [347, 253] width 31 height 31
click at [669, 202] on button "r" at bounding box center [670, 207] width 31 height 31
click at [307, 169] on button "a" at bounding box center [301, 161] width 31 height 31
click at [671, 114] on icon at bounding box center [669, 114] width 28 height 21
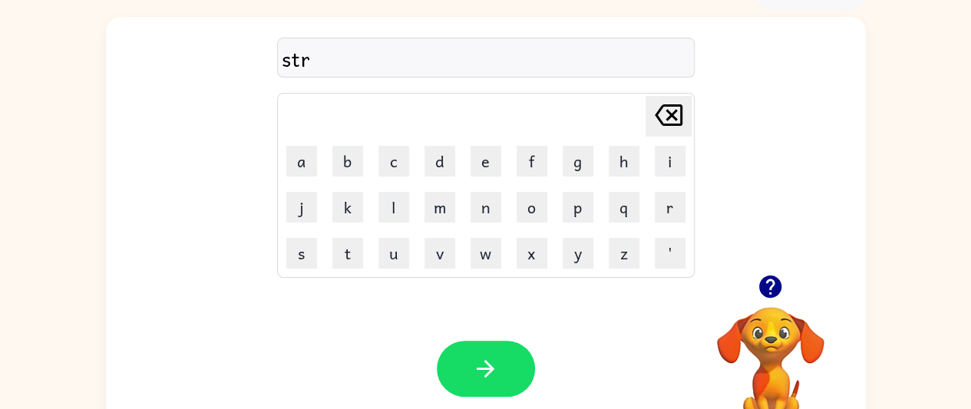
click at [670, 114] on icon at bounding box center [669, 114] width 28 height 21
click at [673, 115] on icon at bounding box center [669, 114] width 28 height 21
click at [670, 204] on button "r" at bounding box center [670, 207] width 31 height 31
click at [349, 241] on button "t" at bounding box center [347, 253] width 31 height 31
click at [303, 167] on button "a" at bounding box center [301, 161] width 31 height 31
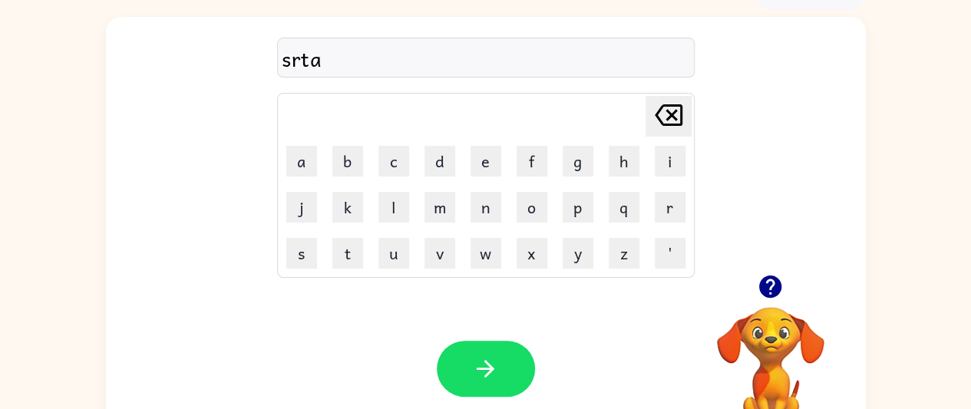
click at [676, 118] on icon at bounding box center [669, 114] width 28 height 21
click at [677, 127] on icon "[PERSON_NAME] last character input" at bounding box center [668, 115] width 37 height 37
click at [681, 128] on icon "[PERSON_NAME] last character input" at bounding box center [668, 115] width 37 height 37
click at [347, 253] on button "t" at bounding box center [347, 253] width 31 height 31
click at [306, 167] on button "a" at bounding box center [301, 161] width 31 height 31
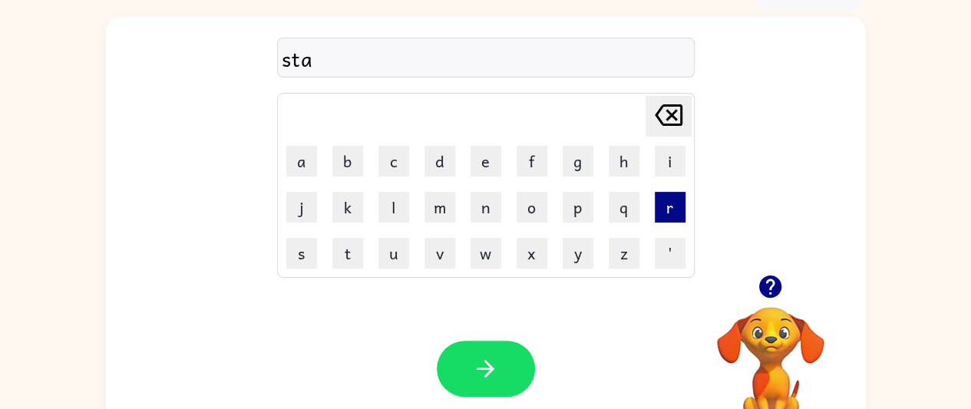
click at [673, 207] on button "r" at bounding box center [670, 207] width 31 height 31
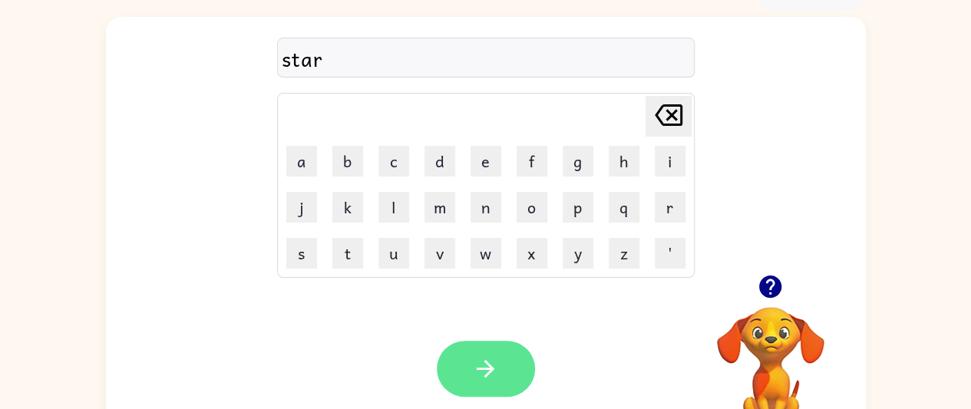
click at [469, 349] on button "button" at bounding box center [486, 369] width 98 height 56
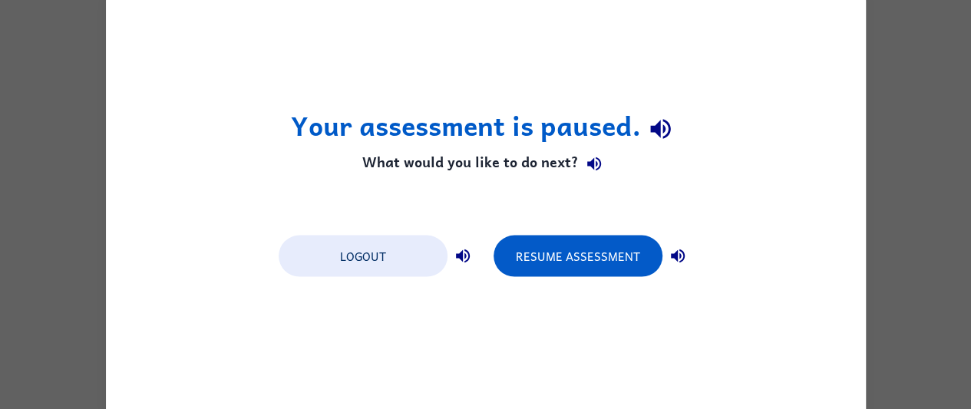
scroll to position [0, 0]
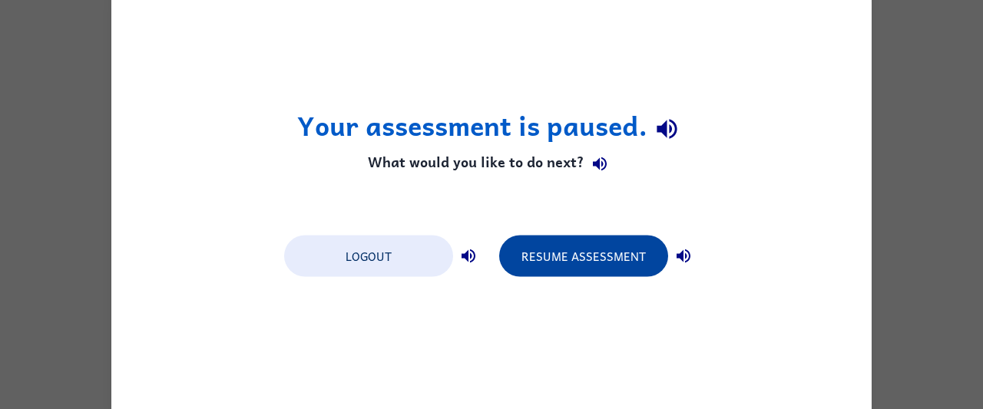
click at [538, 256] on button "Resume Assessment" at bounding box center [583, 255] width 169 height 41
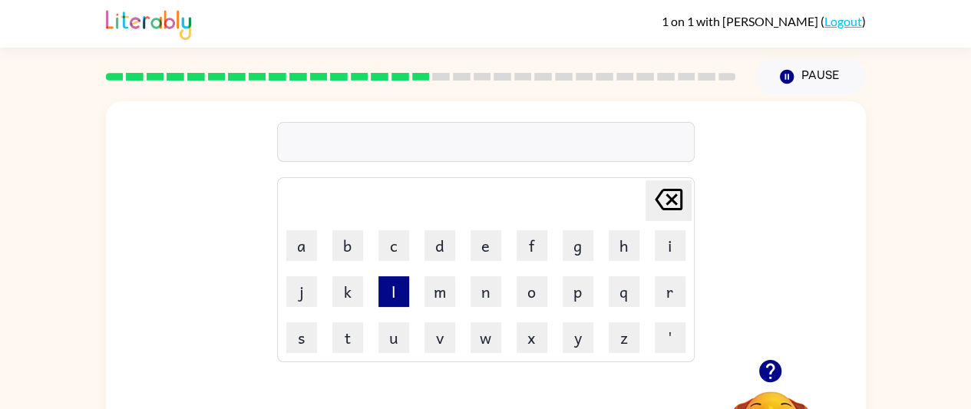
click at [394, 284] on button "l" at bounding box center [394, 291] width 31 height 31
click at [665, 240] on button "i" at bounding box center [670, 245] width 31 height 31
click at [349, 336] on button "t" at bounding box center [347, 337] width 31 height 31
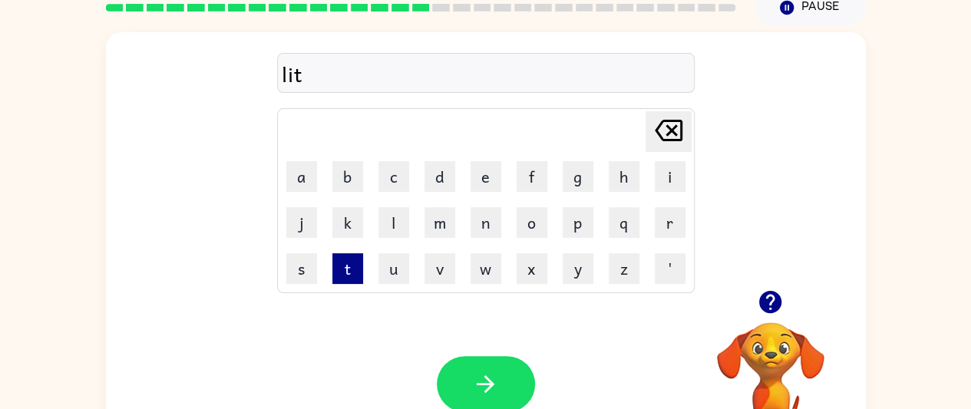
scroll to position [70, 0]
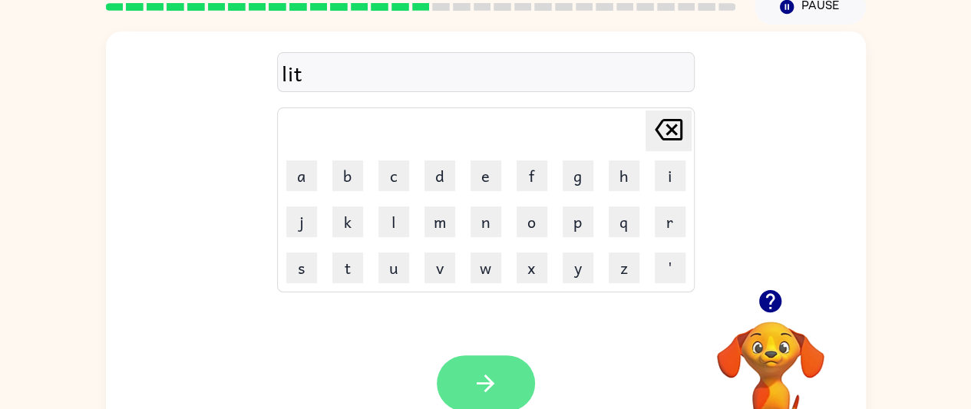
click at [501, 384] on button "button" at bounding box center [486, 383] width 98 height 56
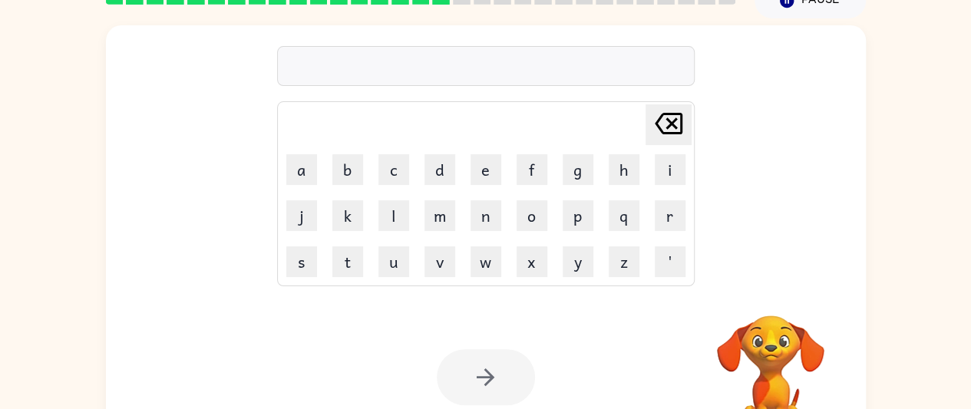
scroll to position [78, 0]
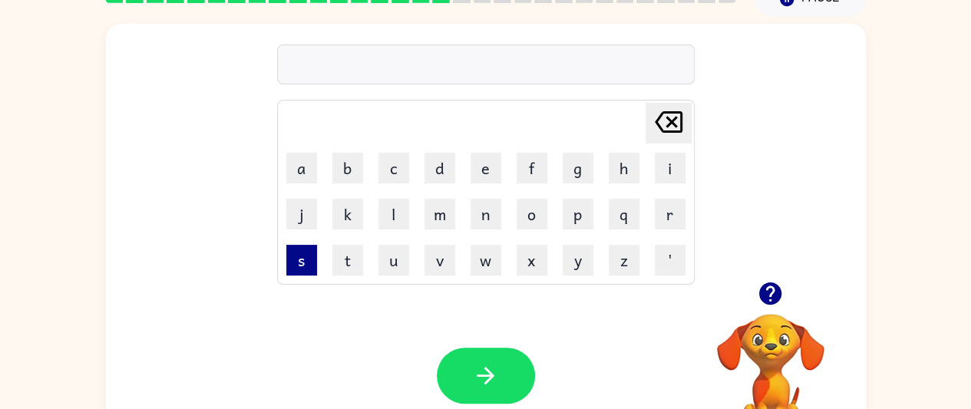
click at [305, 266] on button "s" at bounding box center [301, 260] width 31 height 31
click at [485, 266] on button "w" at bounding box center [486, 260] width 31 height 31
click at [664, 156] on button "i" at bounding box center [670, 168] width 31 height 31
click at [534, 160] on button "f" at bounding box center [532, 168] width 31 height 31
click at [347, 263] on button "t" at bounding box center [347, 260] width 31 height 31
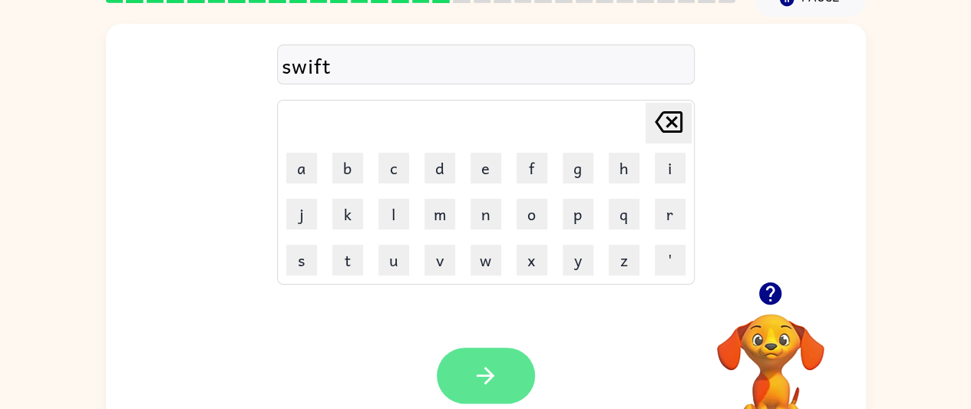
click at [493, 377] on icon "button" at bounding box center [485, 375] width 27 height 27
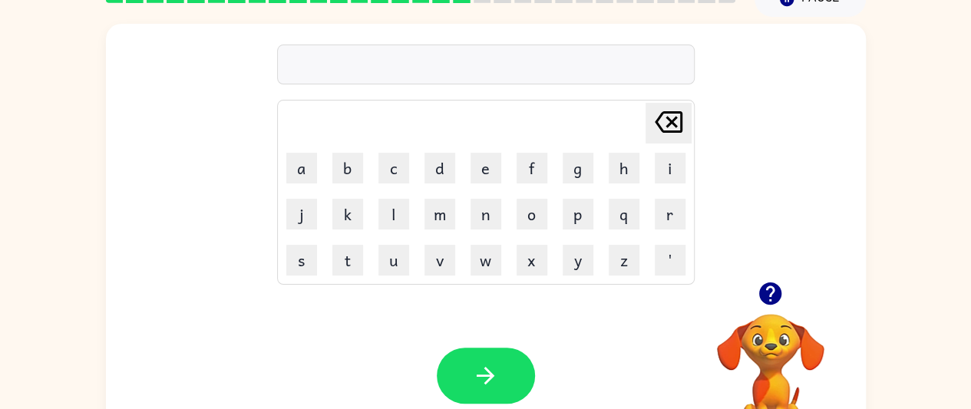
scroll to position [72, 0]
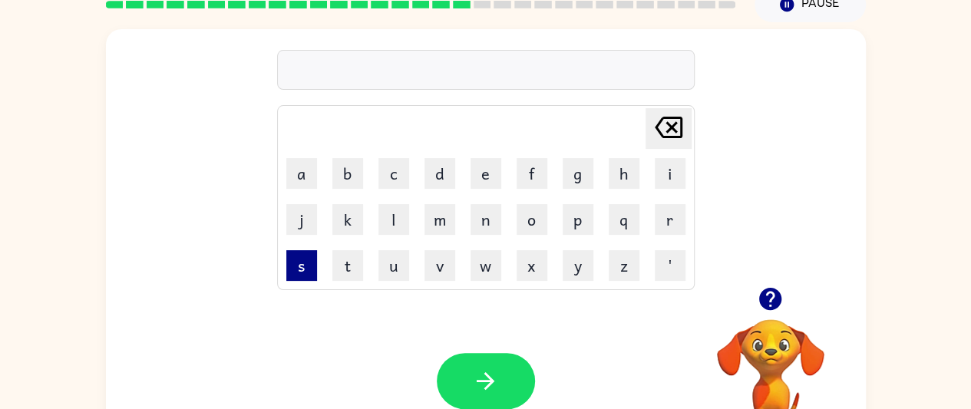
click at [303, 263] on button "s" at bounding box center [301, 265] width 31 height 31
click at [627, 170] on button "h" at bounding box center [624, 173] width 31 height 31
click at [674, 224] on button "r" at bounding box center [670, 219] width 31 height 31
click at [666, 164] on button "i" at bounding box center [670, 173] width 31 height 31
click at [347, 270] on button "t" at bounding box center [347, 265] width 31 height 31
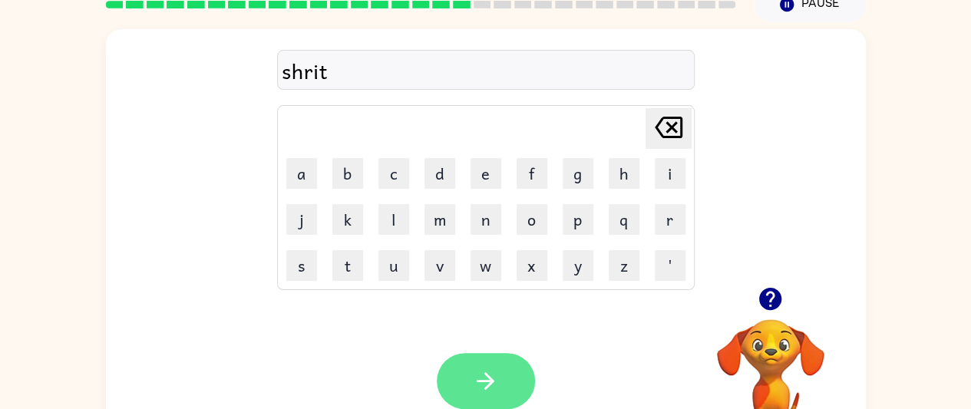
click at [497, 376] on icon "button" at bounding box center [485, 381] width 27 height 27
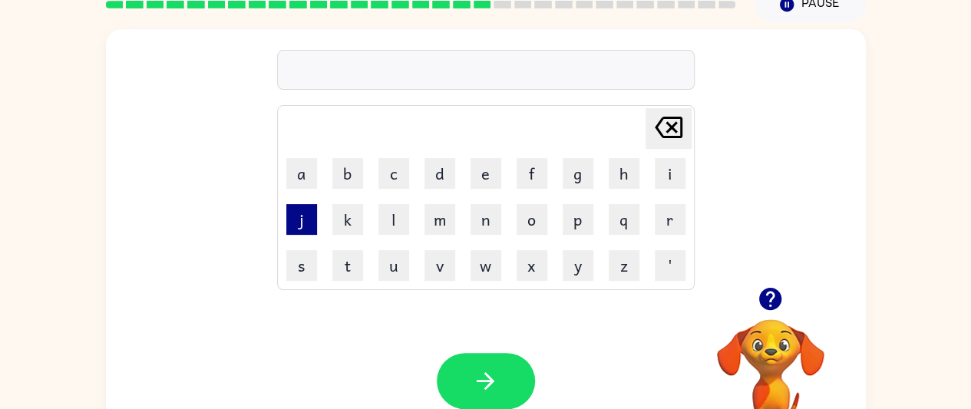
click at [303, 225] on button "j" at bounding box center [301, 219] width 31 height 31
click at [540, 212] on button "o" at bounding box center [532, 219] width 31 height 31
click at [350, 170] on button "b" at bounding box center [347, 173] width 31 height 31
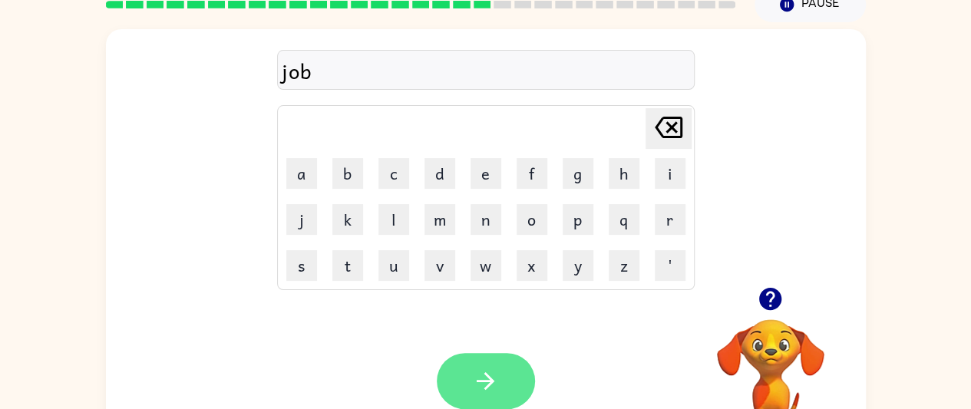
click at [511, 372] on button "button" at bounding box center [486, 381] width 98 height 56
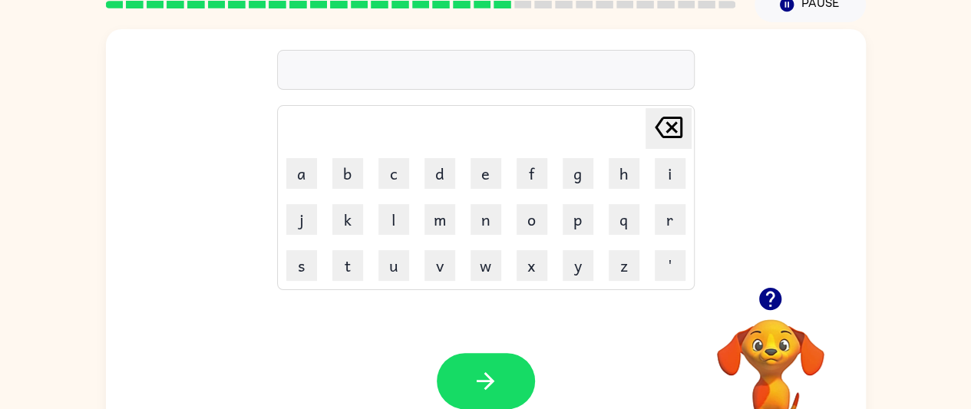
click at [772, 352] on video "Your browser must support playing .mp4 files to use Literably. Please try using…" at bounding box center [771, 373] width 154 height 154
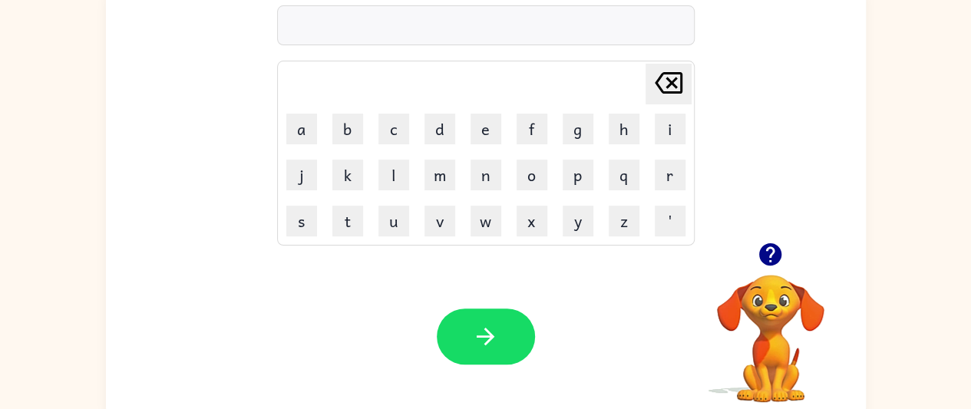
scroll to position [117, 0]
click at [772, 263] on icon "button" at bounding box center [770, 254] width 22 height 22
click at [762, 183] on div "[PERSON_NAME] last character input a b c d e f g h i j k l m n o p q r s t u v …" at bounding box center [486, 114] width 760 height 258
click at [349, 131] on button "b" at bounding box center [347, 129] width 31 height 31
click at [531, 176] on button "o" at bounding box center [532, 175] width 31 height 31
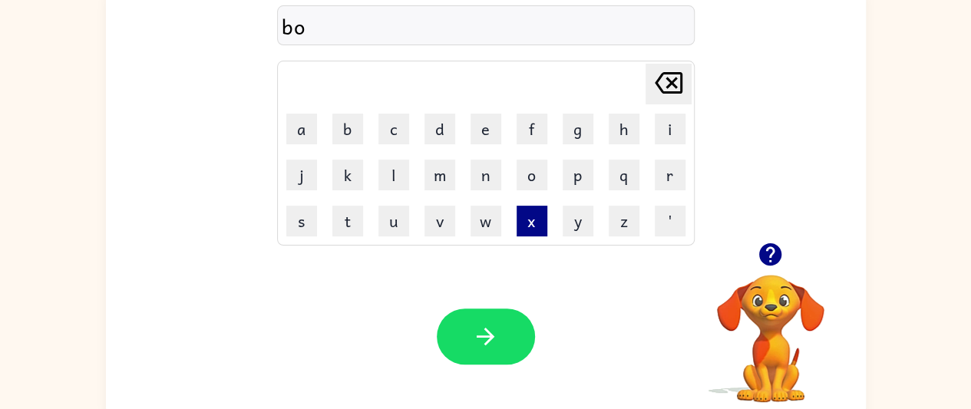
click at [529, 225] on button "x" at bounding box center [532, 221] width 31 height 31
click at [482, 129] on button "e" at bounding box center [486, 129] width 31 height 31
click at [312, 225] on button "s" at bounding box center [301, 221] width 31 height 31
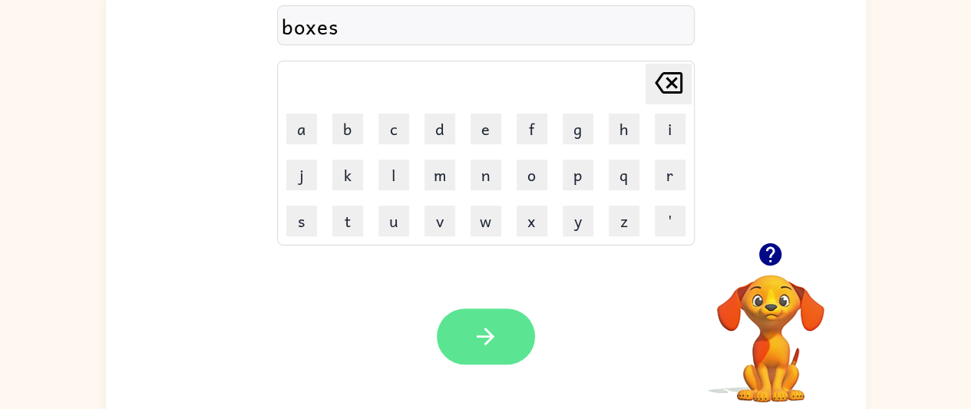
click at [508, 330] on button "button" at bounding box center [486, 337] width 98 height 56
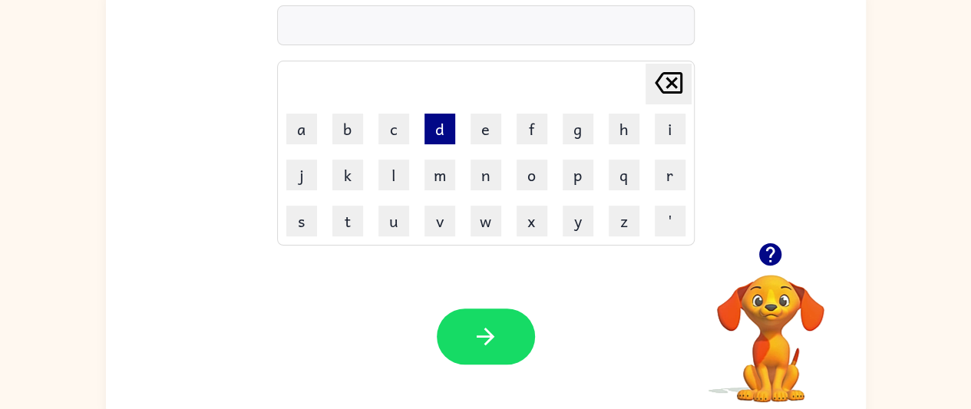
click at [442, 128] on button "d" at bounding box center [440, 129] width 31 height 31
click at [670, 127] on button "i" at bounding box center [670, 129] width 31 height 31
click at [442, 223] on button "v" at bounding box center [440, 221] width 31 height 31
click at [484, 127] on button "e" at bounding box center [486, 129] width 31 height 31
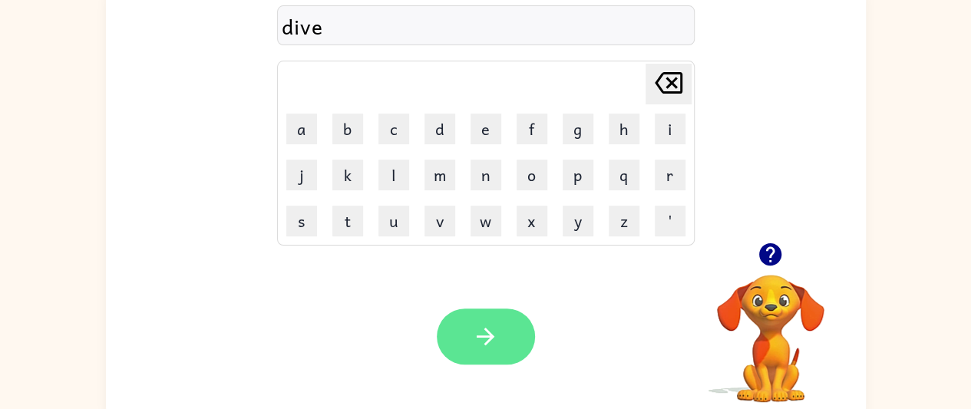
click at [490, 322] on button "button" at bounding box center [486, 337] width 98 height 56
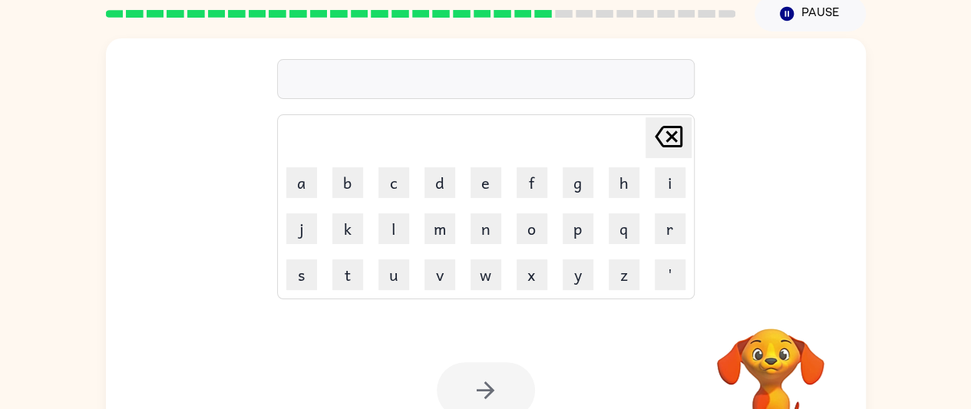
scroll to position [61, 0]
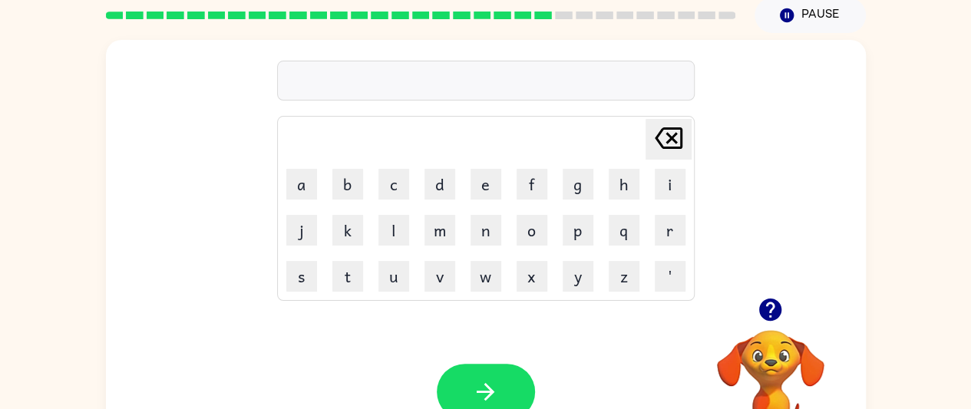
click at [768, 319] on icon "button" at bounding box center [770, 310] width 22 height 22
click at [667, 230] on button "r" at bounding box center [670, 230] width 31 height 31
click at [534, 236] on button "o" at bounding box center [532, 230] width 31 height 31
click at [304, 186] on button "a" at bounding box center [301, 184] width 31 height 31
click at [429, 183] on button "d" at bounding box center [440, 184] width 31 height 31
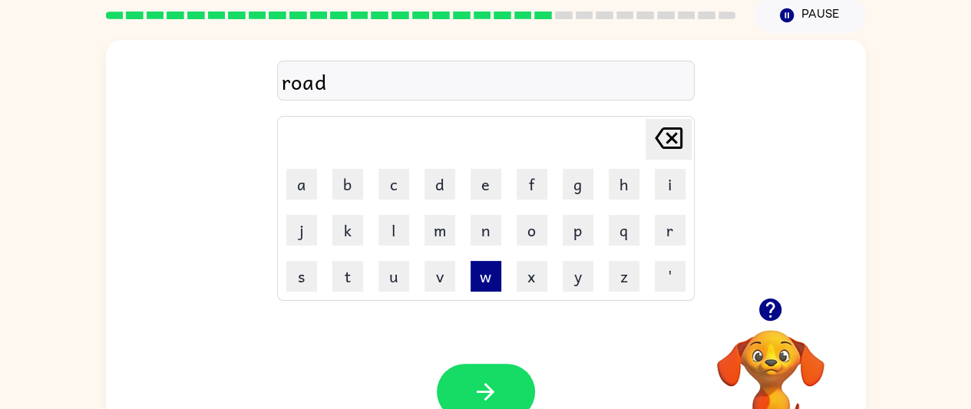
click at [481, 280] on button "w" at bounding box center [486, 276] width 31 height 31
click at [310, 183] on button "a" at bounding box center [301, 184] width 31 height 31
click at [579, 276] on button "y" at bounding box center [578, 276] width 31 height 31
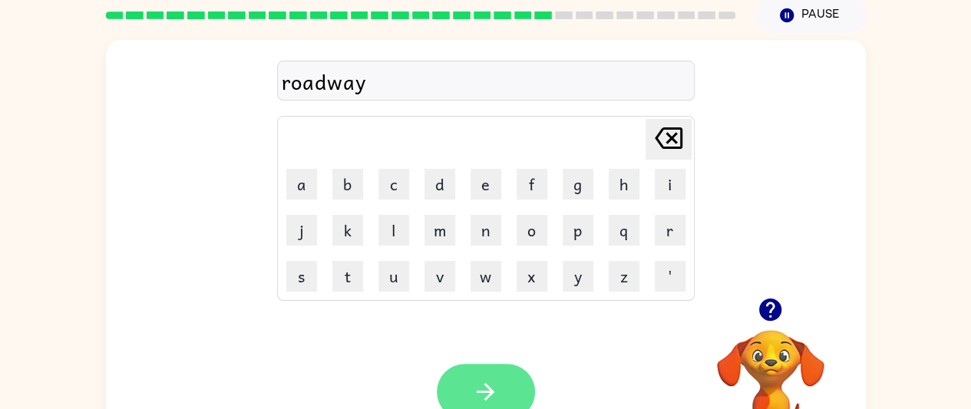
click at [519, 382] on button "button" at bounding box center [486, 392] width 98 height 56
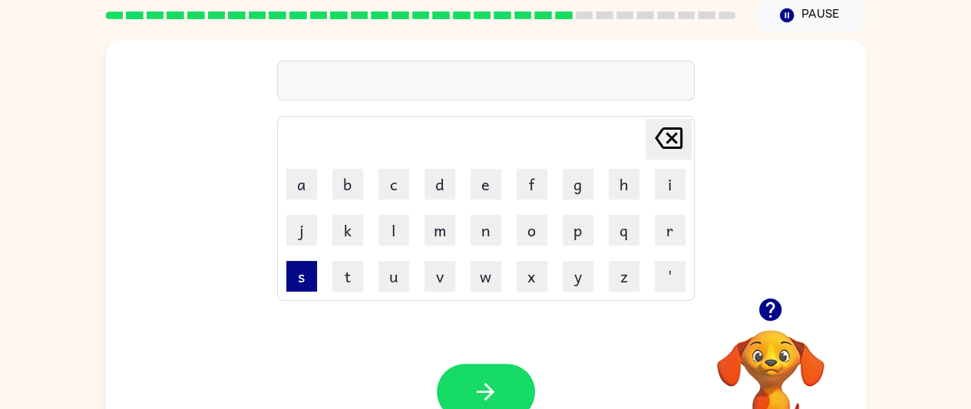
click at [310, 279] on button "s" at bounding box center [301, 276] width 31 height 31
click at [619, 188] on button "h" at bounding box center [624, 184] width 31 height 31
click at [666, 183] on button "i" at bounding box center [670, 184] width 31 height 31
click at [436, 280] on button "v" at bounding box center [440, 276] width 31 height 31
click at [484, 183] on button "e" at bounding box center [486, 184] width 31 height 31
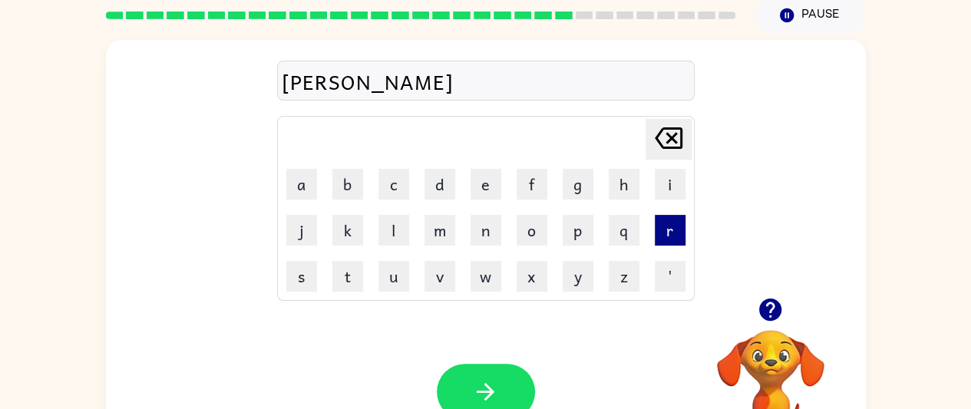
click at [666, 226] on button "r" at bounding box center [670, 230] width 31 height 31
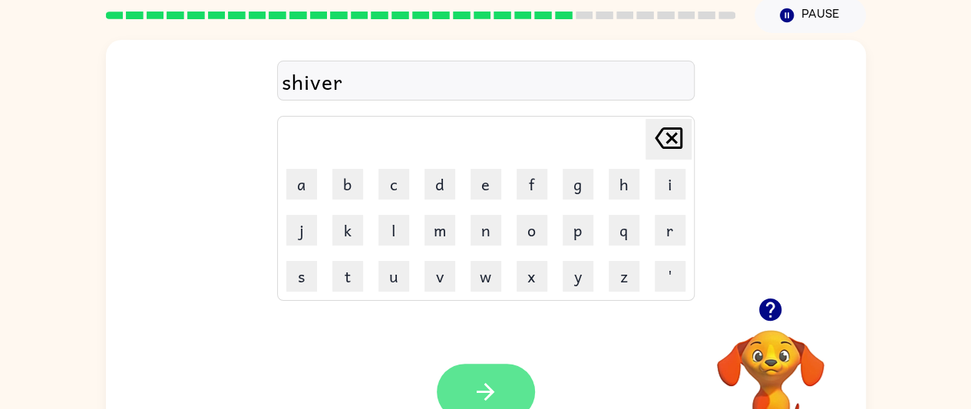
click at [496, 391] on icon "button" at bounding box center [485, 392] width 27 height 27
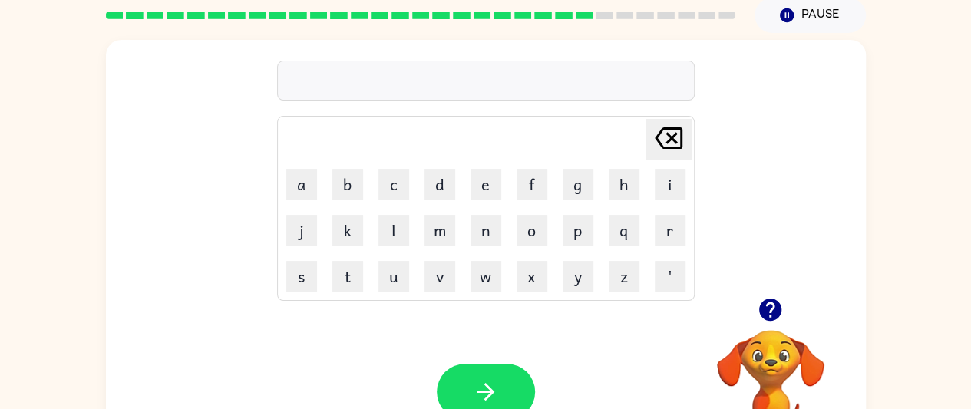
click at [712, 69] on div "[PERSON_NAME] last character input a b c d e f g h i j k l m n o p q r s t u v …" at bounding box center [486, 169] width 760 height 258
click at [806, 227] on div "[PERSON_NAME] last character input a b c d e f g h i j k l m n o p q r s t u v …" at bounding box center [486, 169] width 760 height 258
click at [769, 308] on icon "button" at bounding box center [770, 310] width 22 height 22
click at [820, 178] on div "[PERSON_NAME] last character input a b c d e f g h i j k l m n o p q r s t u v …" at bounding box center [486, 169] width 760 height 258
click at [303, 287] on button "s" at bounding box center [301, 276] width 31 height 31
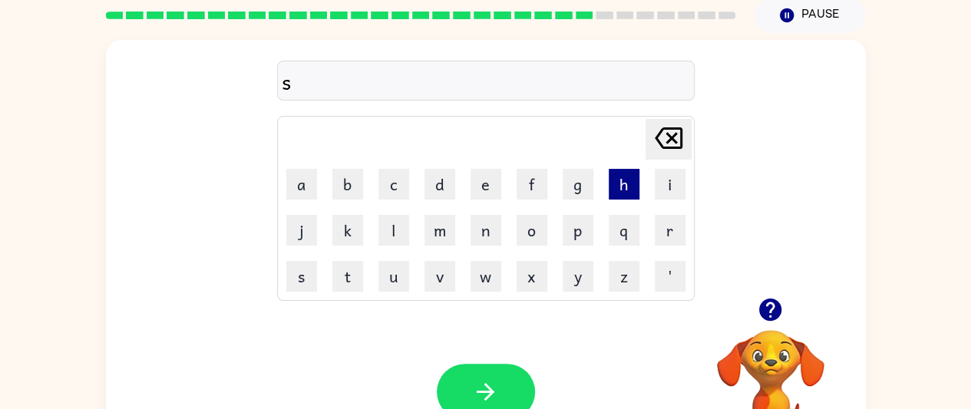
click at [623, 183] on button "h" at bounding box center [624, 184] width 31 height 31
click at [303, 185] on button "a" at bounding box center [301, 184] width 31 height 31
click at [393, 184] on button "c" at bounding box center [394, 184] width 31 height 31
click at [351, 237] on button "k" at bounding box center [347, 230] width 31 height 31
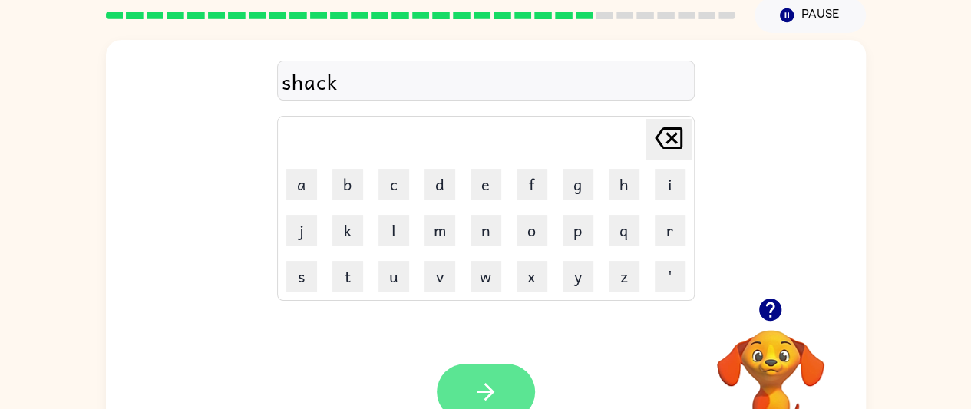
click at [501, 396] on button "button" at bounding box center [486, 392] width 98 height 56
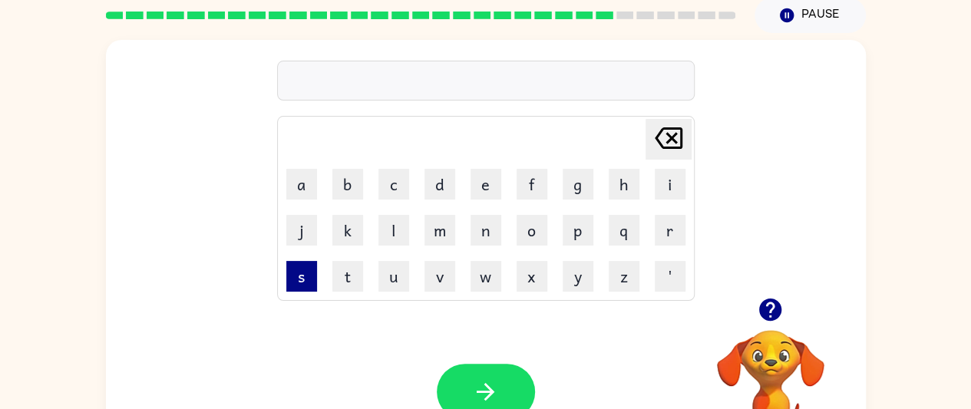
click at [297, 278] on button "s" at bounding box center [301, 276] width 31 height 31
click at [625, 183] on button "h" at bounding box center [624, 184] width 31 height 31
click at [299, 183] on button "a" at bounding box center [301, 184] width 31 height 31
click at [310, 219] on button "j" at bounding box center [301, 230] width 31 height 31
click at [664, 129] on icon at bounding box center [669, 137] width 28 height 21
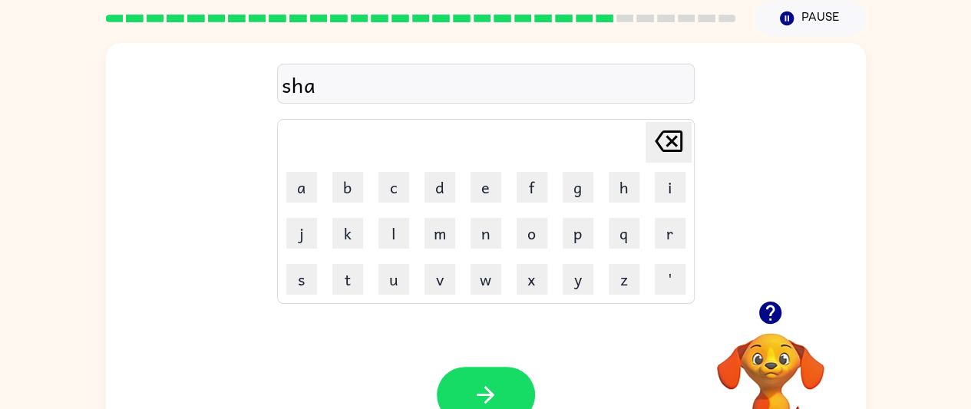
scroll to position [56, 0]
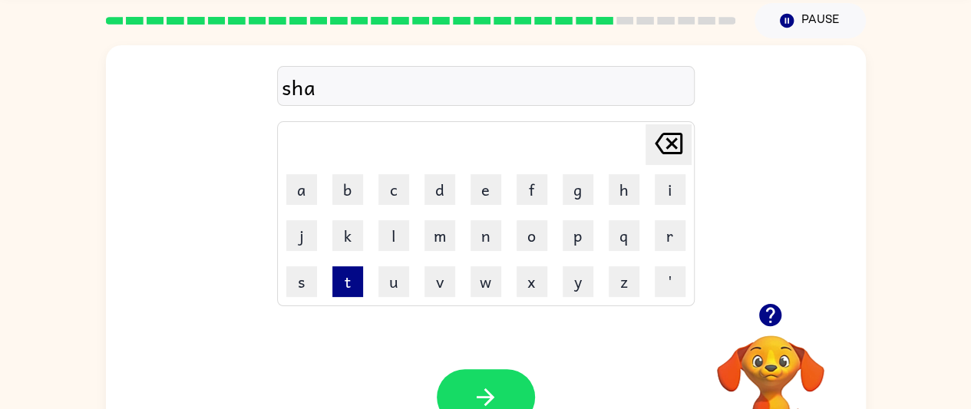
click at [342, 285] on button "t" at bounding box center [347, 281] width 31 height 31
click at [778, 358] on video "Your browser must support playing .mp4 files to use Literably. Please try using…" at bounding box center [771, 389] width 154 height 154
click at [769, 307] on icon "button" at bounding box center [770, 315] width 27 height 27
click at [665, 143] on icon "[PERSON_NAME] last character input" at bounding box center [668, 143] width 37 height 37
click at [674, 141] on icon "[PERSON_NAME] last character input" at bounding box center [668, 143] width 37 height 37
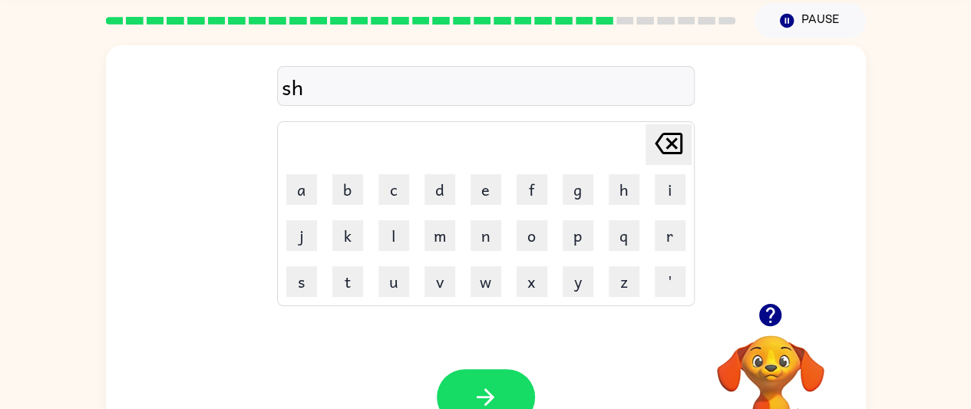
click at [680, 141] on icon at bounding box center [669, 143] width 28 height 21
click at [390, 293] on button "u" at bounding box center [394, 281] width 31 height 31
click at [484, 229] on button "n" at bounding box center [486, 235] width 31 height 31
click at [395, 245] on button "l" at bounding box center [394, 235] width 31 height 31
click at [488, 189] on button "e" at bounding box center [486, 189] width 31 height 31
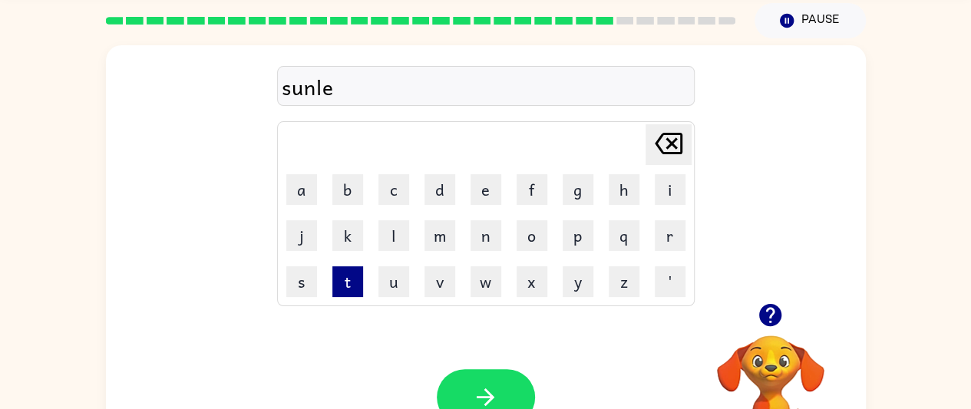
click at [348, 289] on button "t" at bounding box center [347, 281] width 31 height 31
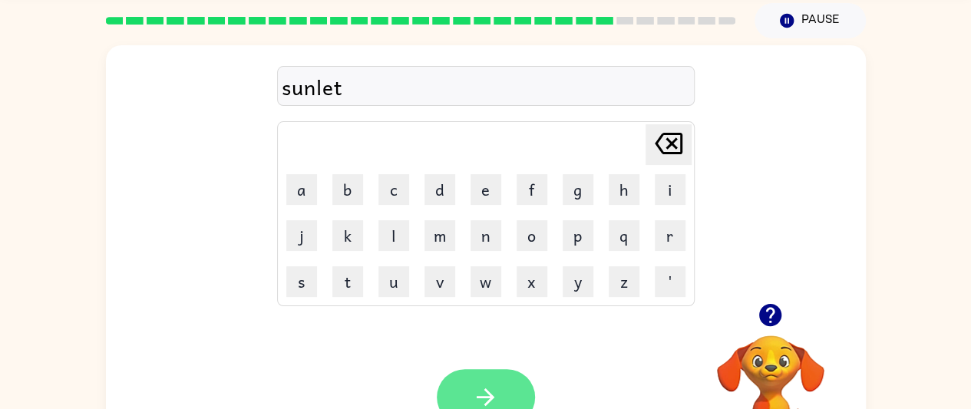
click at [508, 391] on button "button" at bounding box center [486, 397] width 98 height 56
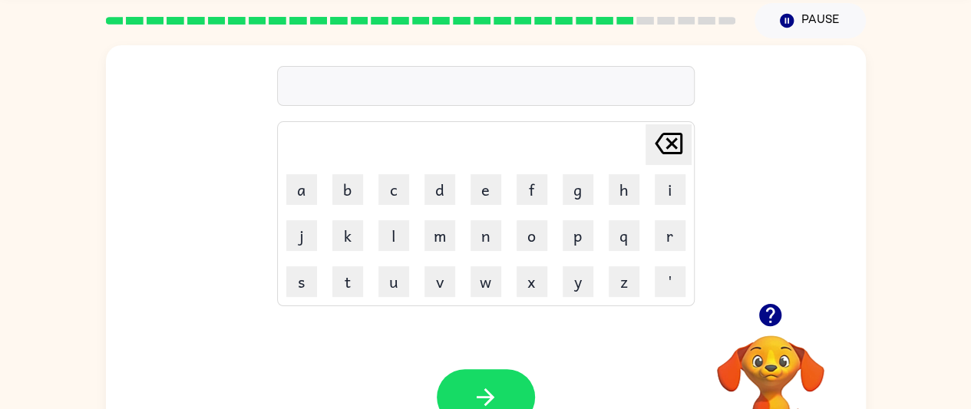
click at [664, 239] on button "r" at bounding box center [670, 235] width 31 height 31
click at [297, 184] on button "a" at bounding box center [301, 189] width 31 height 31
click at [347, 236] on button "k" at bounding box center [347, 235] width 31 height 31
click at [481, 197] on button "e" at bounding box center [486, 189] width 31 height 31
click at [465, 391] on button "button" at bounding box center [486, 397] width 98 height 56
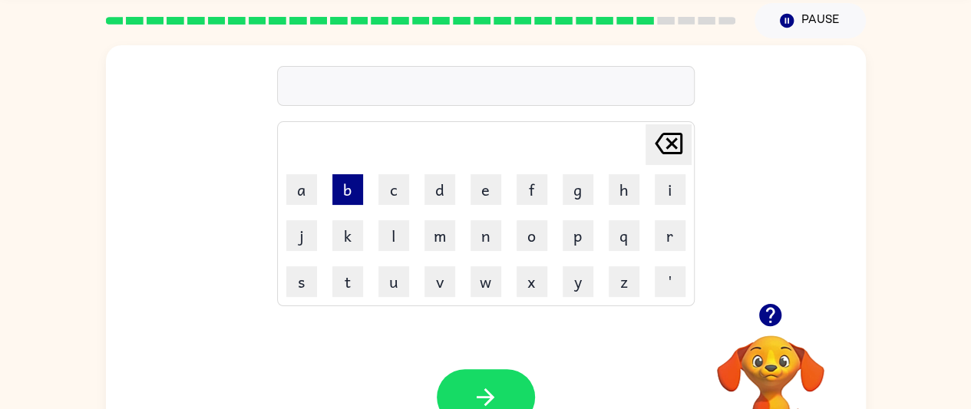
click at [342, 197] on button "b" at bounding box center [347, 189] width 31 height 31
click at [484, 193] on button "e" at bounding box center [486, 189] width 31 height 31
click at [299, 189] on button "a" at bounding box center [301, 189] width 31 height 31
click at [443, 183] on button "d" at bounding box center [440, 189] width 31 height 31
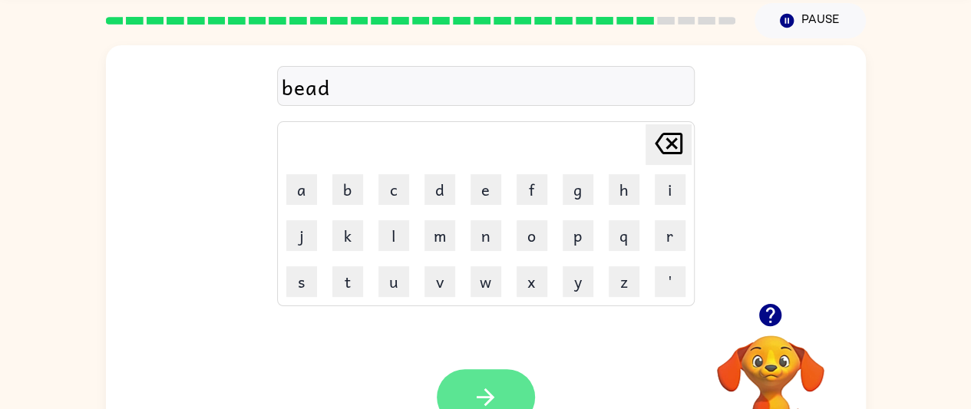
click at [511, 391] on button "button" at bounding box center [486, 397] width 98 height 56
click at [508, 388] on div at bounding box center [486, 397] width 98 height 56
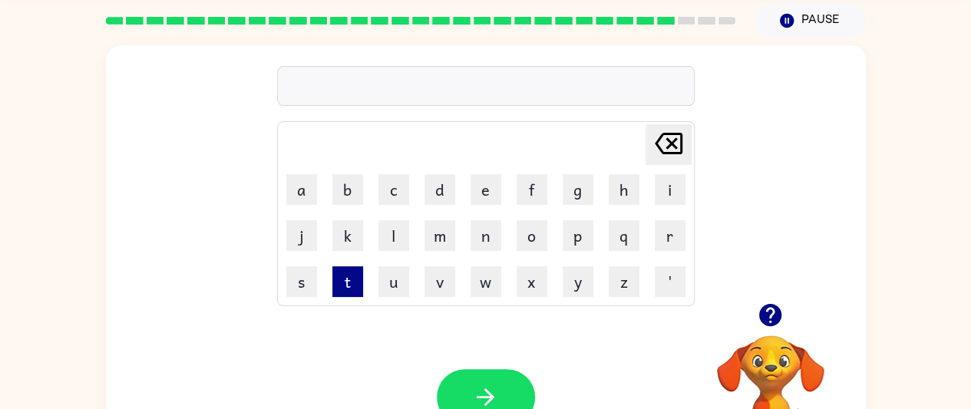
click at [356, 289] on button "t" at bounding box center [347, 281] width 31 height 31
click at [627, 197] on button "h" at bounding box center [624, 189] width 31 height 31
click at [309, 199] on button "a" at bounding box center [301, 189] width 31 height 31
click at [347, 282] on button "t" at bounding box center [347, 281] width 31 height 31
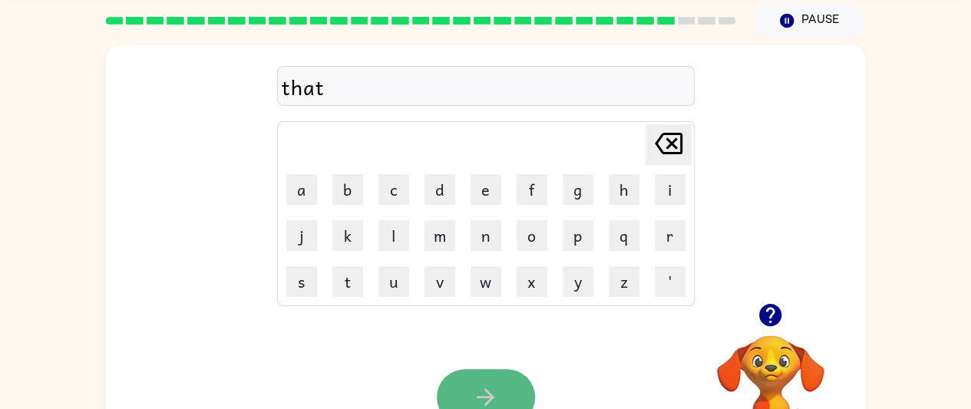
click at [508, 390] on button "button" at bounding box center [486, 397] width 98 height 56
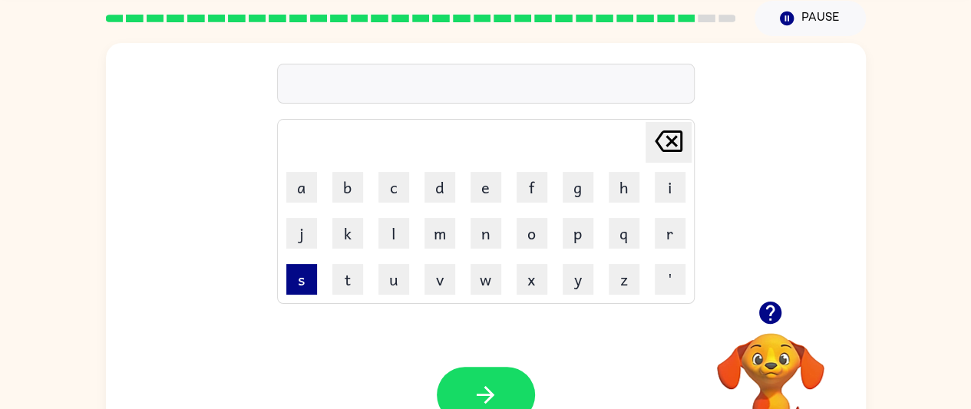
click at [312, 280] on button "s" at bounding box center [301, 279] width 31 height 31
click at [670, 183] on button "i" at bounding box center [670, 187] width 31 height 31
click at [356, 239] on button "k" at bounding box center [347, 233] width 31 height 31
click at [484, 197] on button "e" at bounding box center [486, 187] width 31 height 31
click at [402, 187] on button "c" at bounding box center [394, 187] width 31 height 31
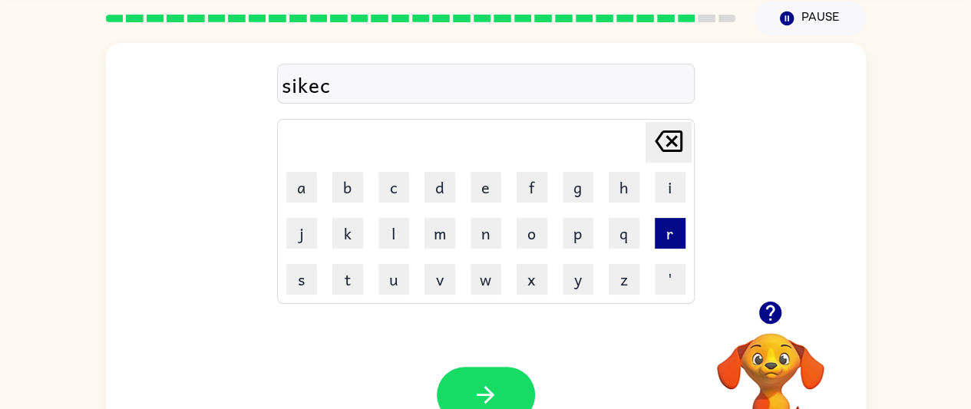
click at [677, 239] on button "r" at bounding box center [670, 233] width 31 height 31
click at [671, 142] on icon at bounding box center [669, 141] width 28 height 21
click at [665, 142] on icon "[PERSON_NAME] last character input" at bounding box center [668, 141] width 37 height 37
click at [662, 142] on icon "[PERSON_NAME] last character input" at bounding box center [668, 141] width 37 height 37
click at [663, 142] on icon "[PERSON_NAME] last character input" at bounding box center [668, 141] width 37 height 37
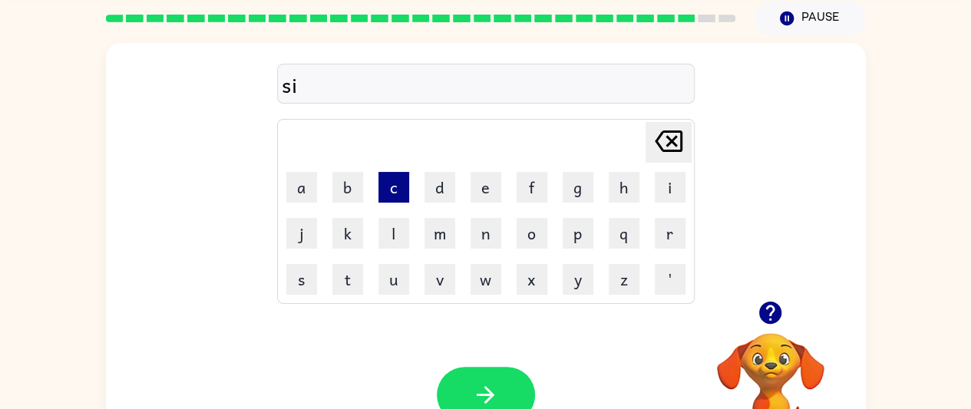
click at [395, 197] on button "c" at bounding box center [394, 187] width 31 height 31
click at [359, 239] on button "k" at bounding box center [347, 233] width 31 height 31
click at [778, 362] on video "Your browser must support playing .mp4 files to use Literably. Please try using…" at bounding box center [771, 386] width 154 height 154
click at [774, 322] on icon "button" at bounding box center [770, 313] width 22 height 22
click at [669, 142] on icon at bounding box center [669, 141] width 28 height 21
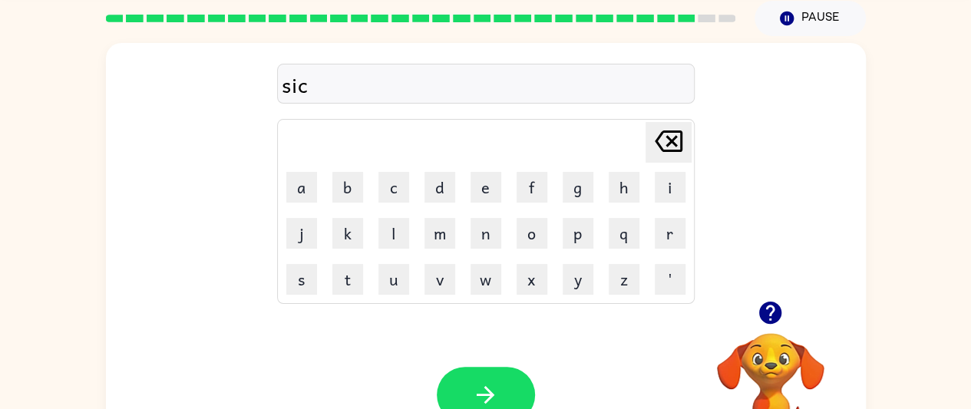
click at [665, 142] on icon "[PERSON_NAME] last character input" at bounding box center [668, 141] width 37 height 37
click at [667, 142] on icon "[PERSON_NAME] last character input" at bounding box center [668, 141] width 37 height 37
click at [395, 238] on button "l" at bounding box center [394, 233] width 31 height 31
click at [673, 183] on button "i" at bounding box center [670, 187] width 31 height 31
click at [393, 192] on button "c" at bounding box center [394, 187] width 31 height 31
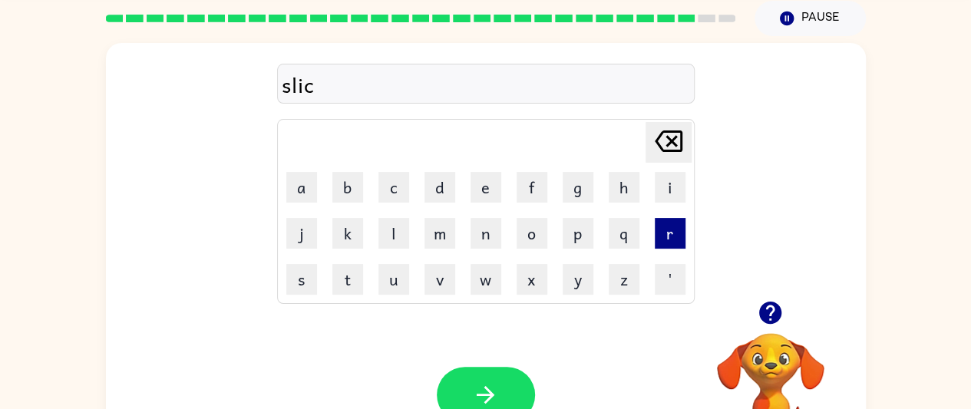
click at [666, 239] on button "r" at bounding box center [670, 233] width 31 height 31
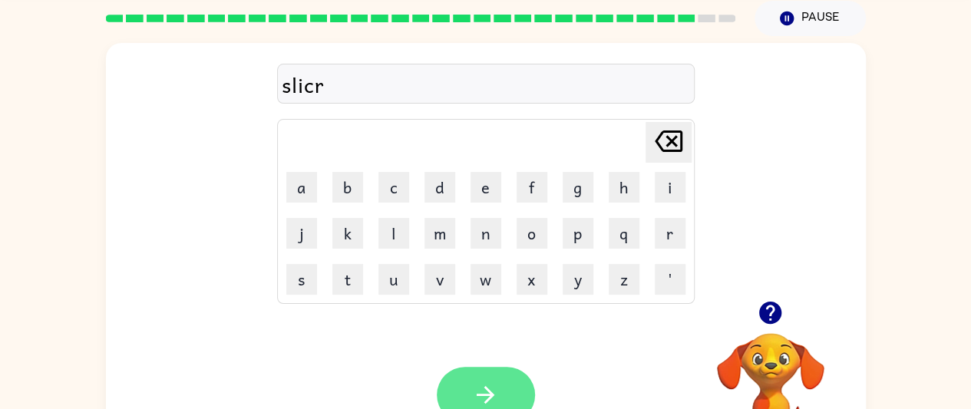
click at [511, 372] on button "button" at bounding box center [486, 395] width 98 height 56
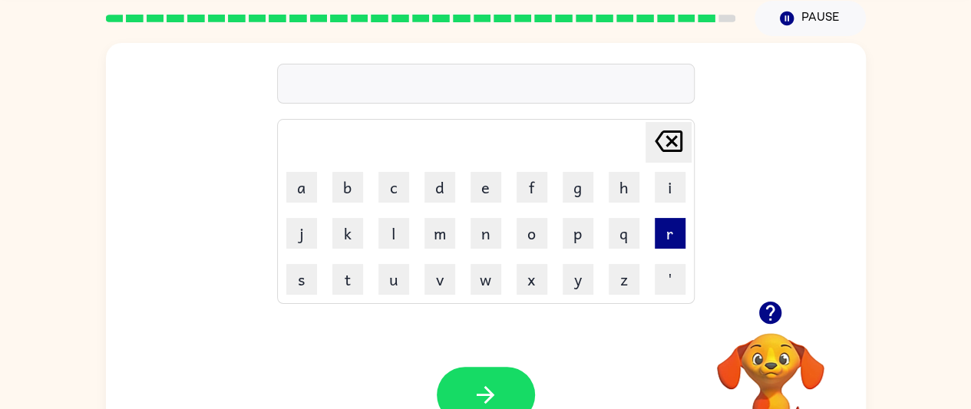
click at [668, 239] on button "r" at bounding box center [670, 233] width 31 height 31
click at [393, 279] on button "u" at bounding box center [394, 279] width 31 height 31
click at [398, 235] on button "l" at bounding box center [394, 233] width 31 height 31
click at [484, 196] on button "e" at bounding box center [486, 187] width 31 height 31
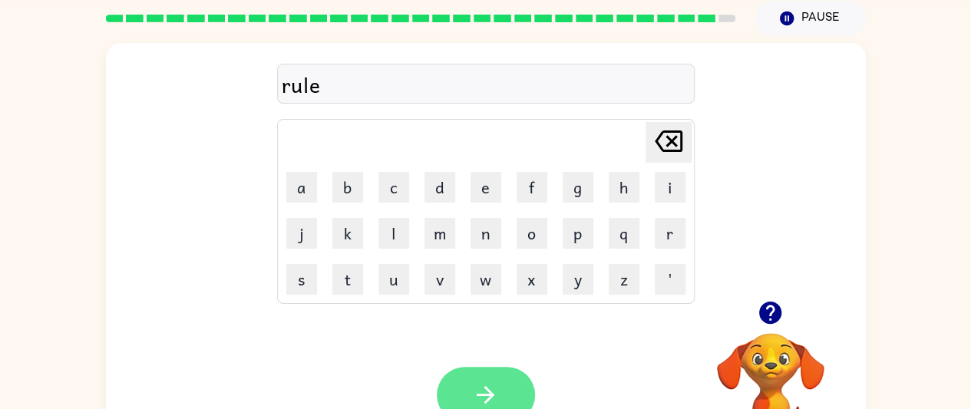
click at [479, 387] on icon "button" at bounding box center [485, 395] width 27 height 27
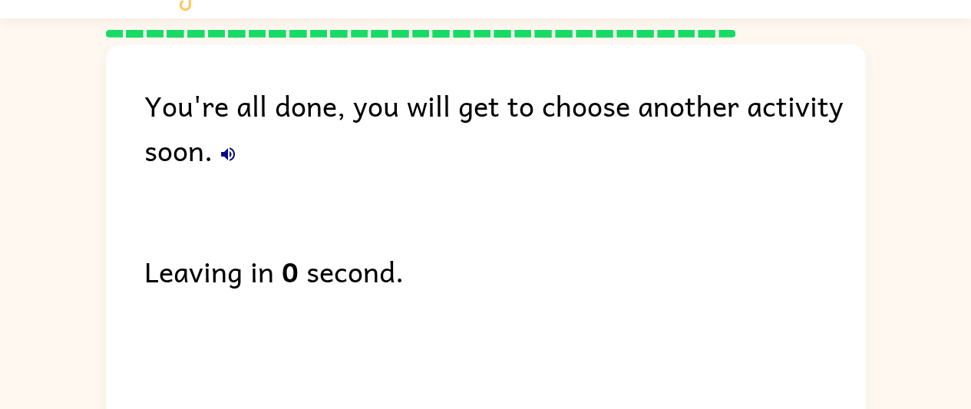
scroll to position [0, 0]
